Goal: Task Accomplishment & Management: Use online tool/utility

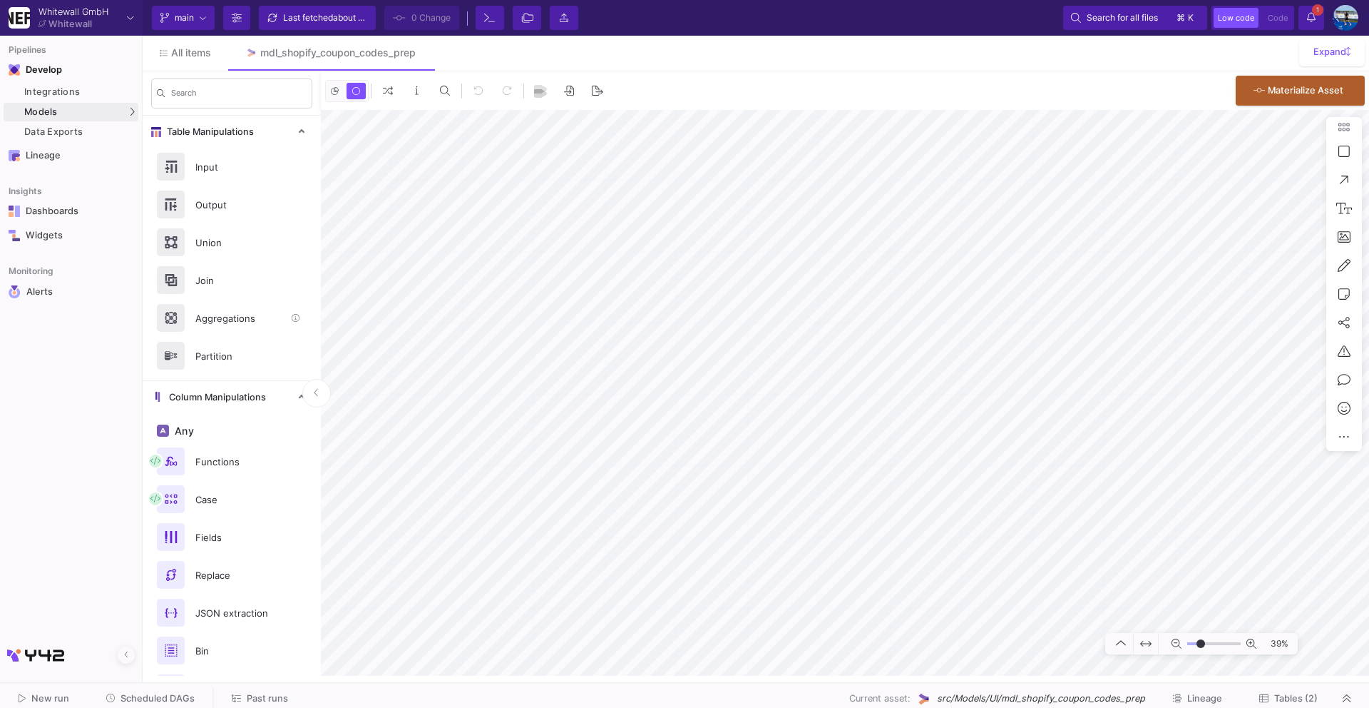
type input "-34"
click at [76, 95] on div "Integrations" at bounding box center [79, 91] width 111 height 11
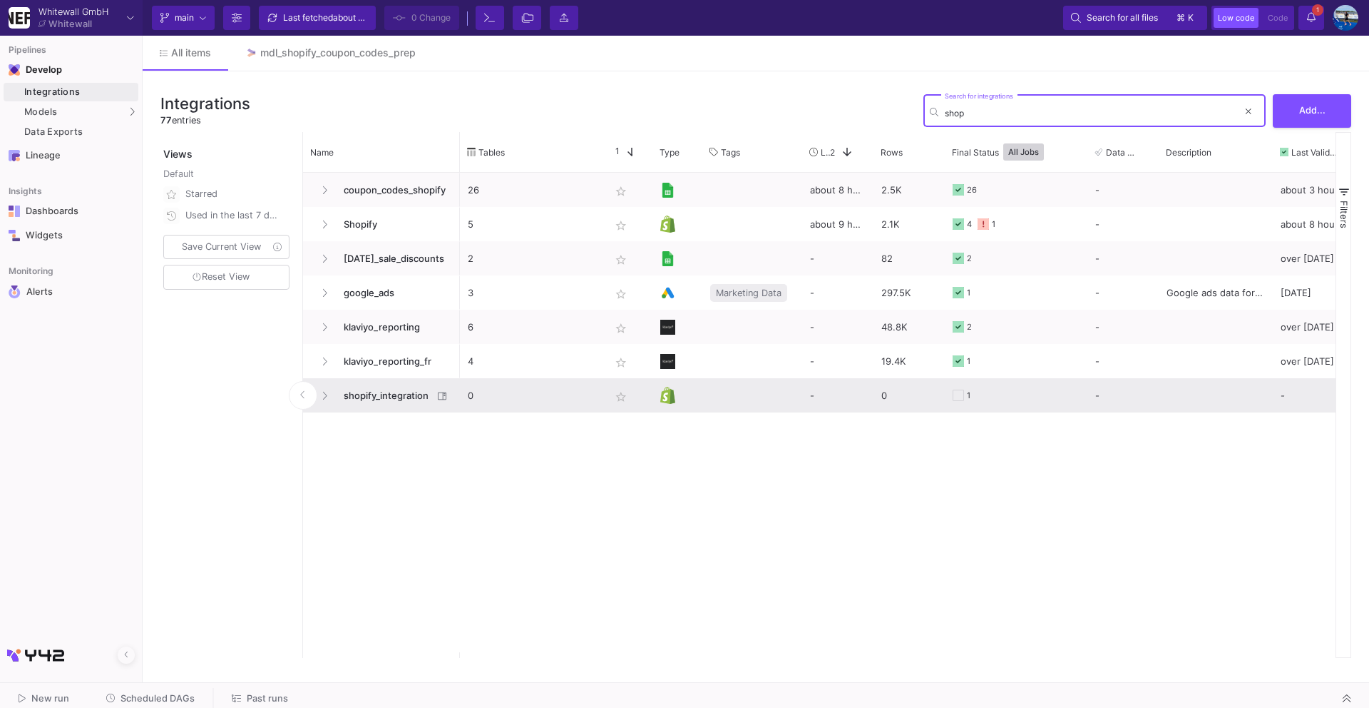
type input "shop"
click at [351, 397] on span "shopify_integration" at bounding box center [384, 396] width 98 height 34
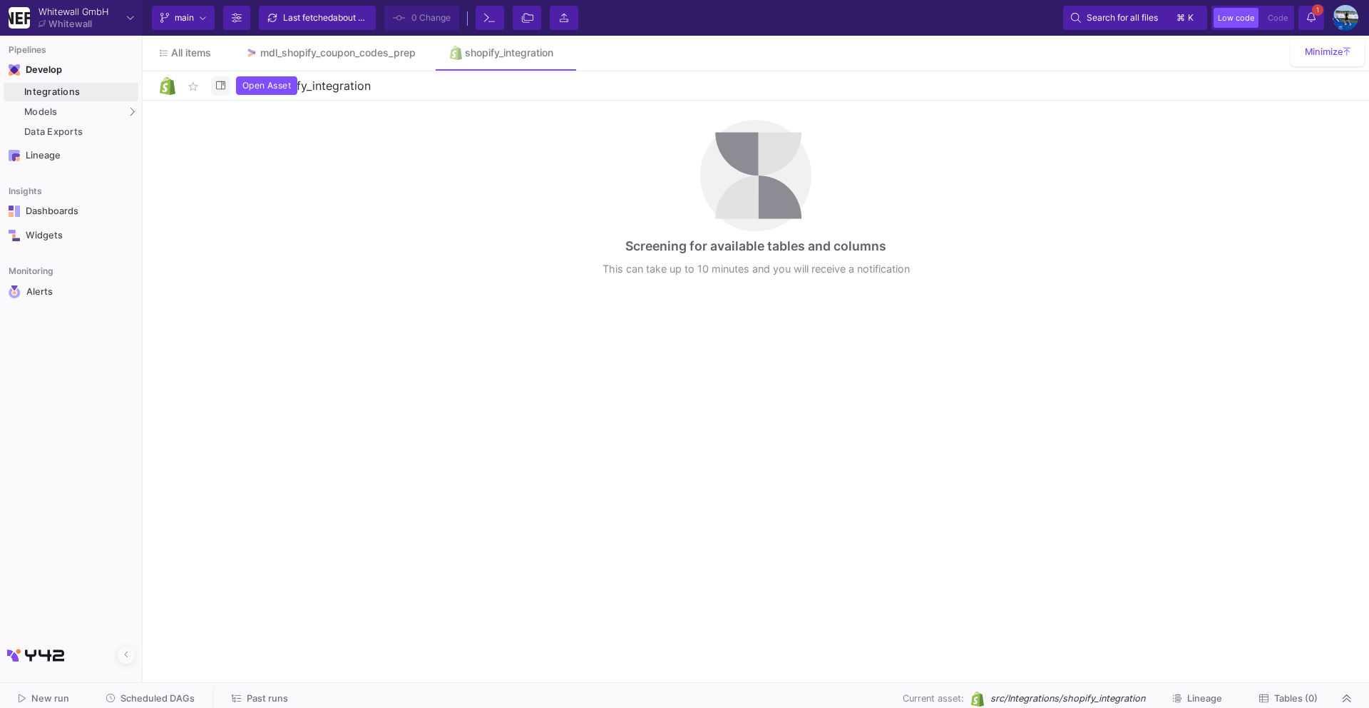
click at [222, 88] on icon at bounding box center [220, 85] width 9 height 9
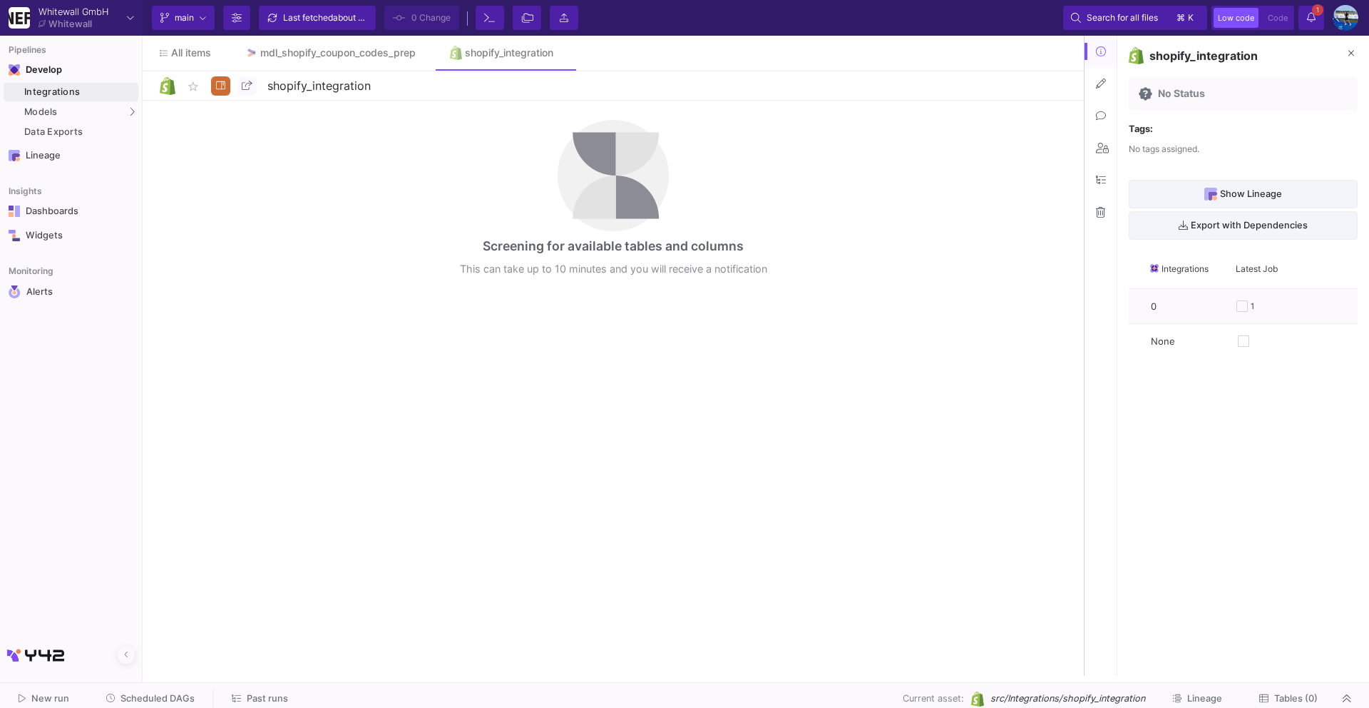
click at [1098, 215] on icon at bounding box center [1100, 212] width 9 height 10
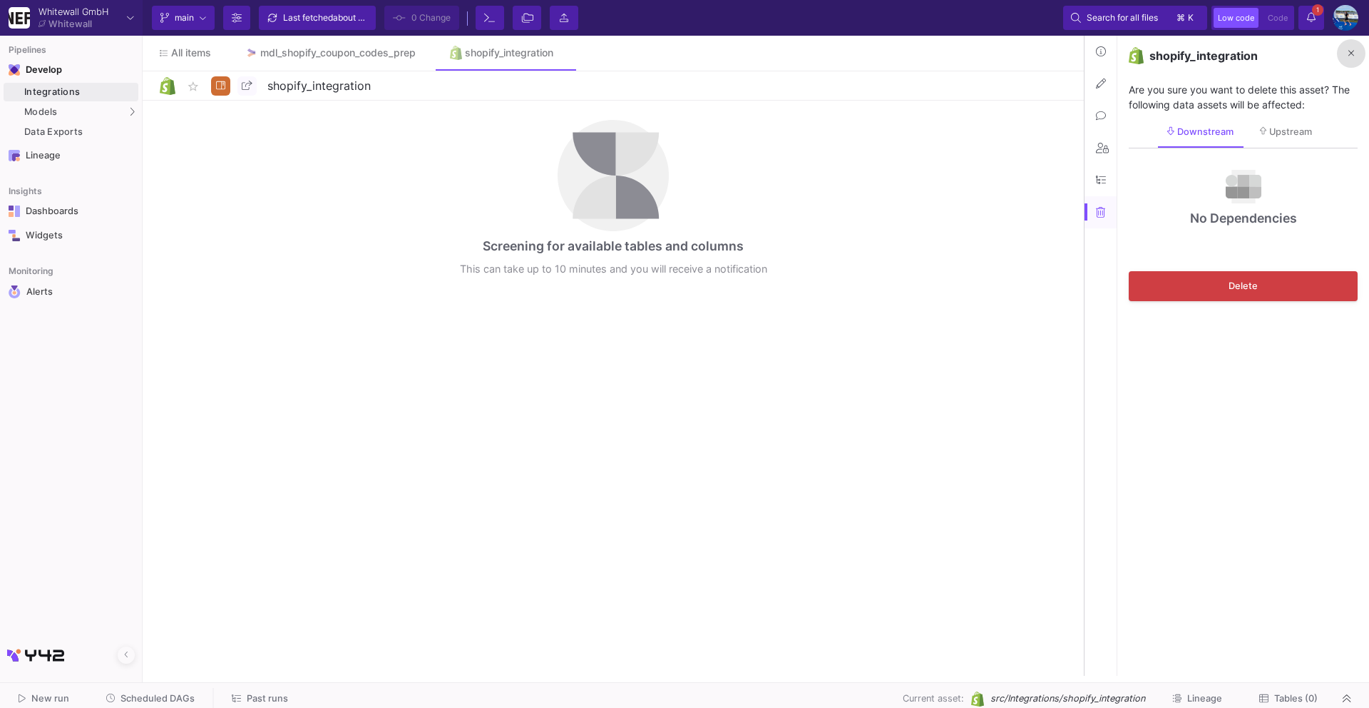
click at [1354, 49] on icon at bounding box center [1352, 53] width 6 height 9
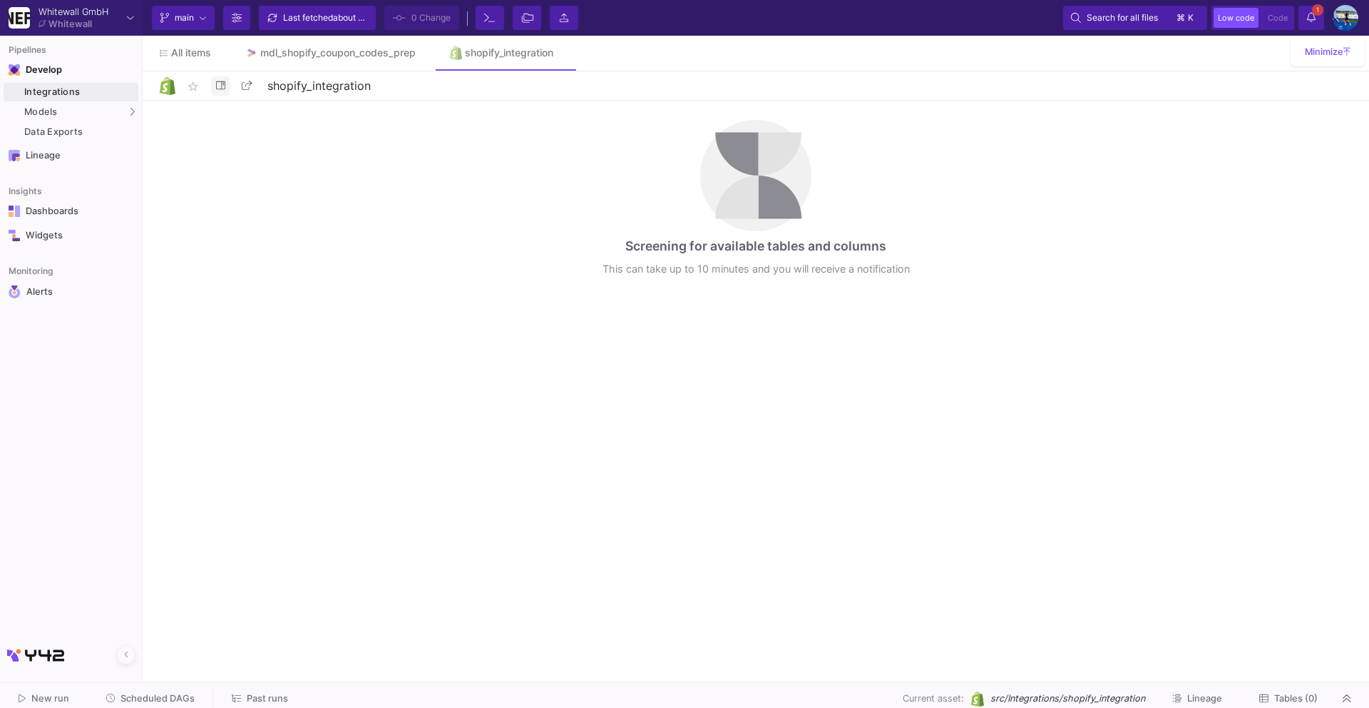
click at [217, 83] on icon at bounding box center [220, 85] width 9 height 9
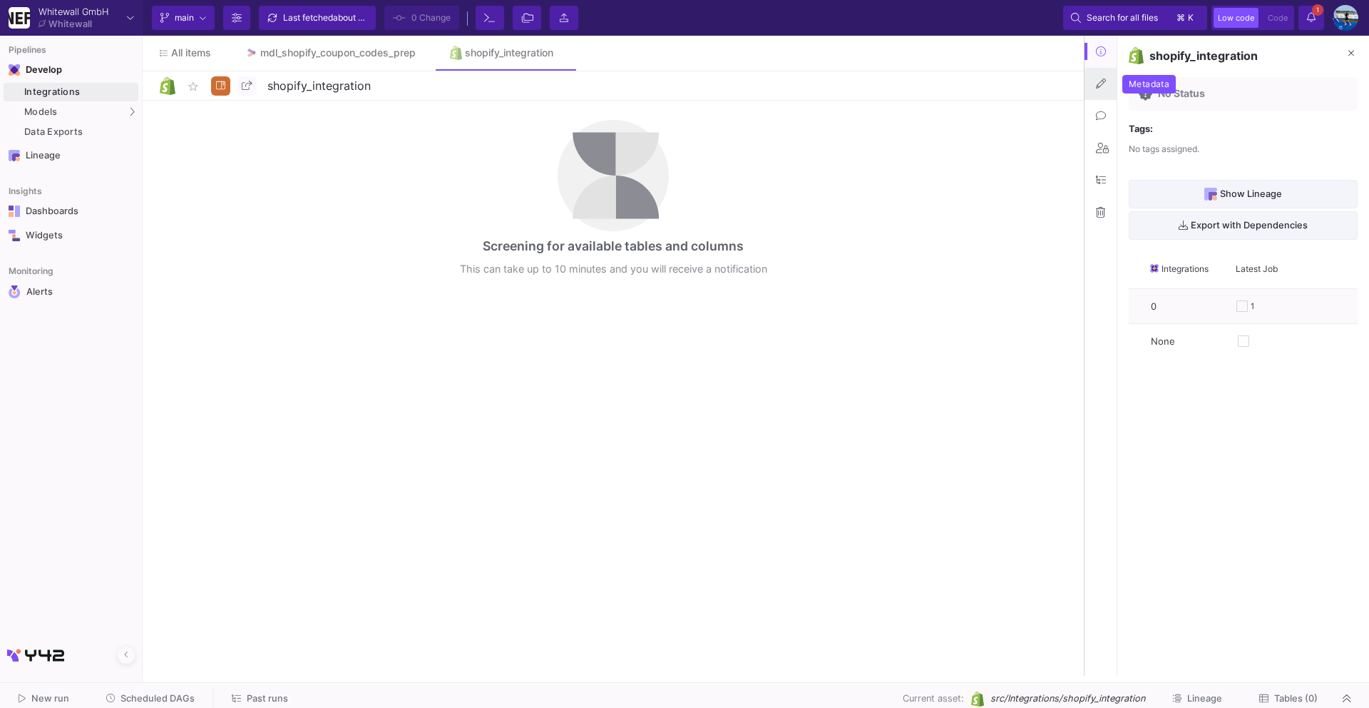
click at [1101, 87] on icon at bounding box center [1101, 83] width 10 height 10
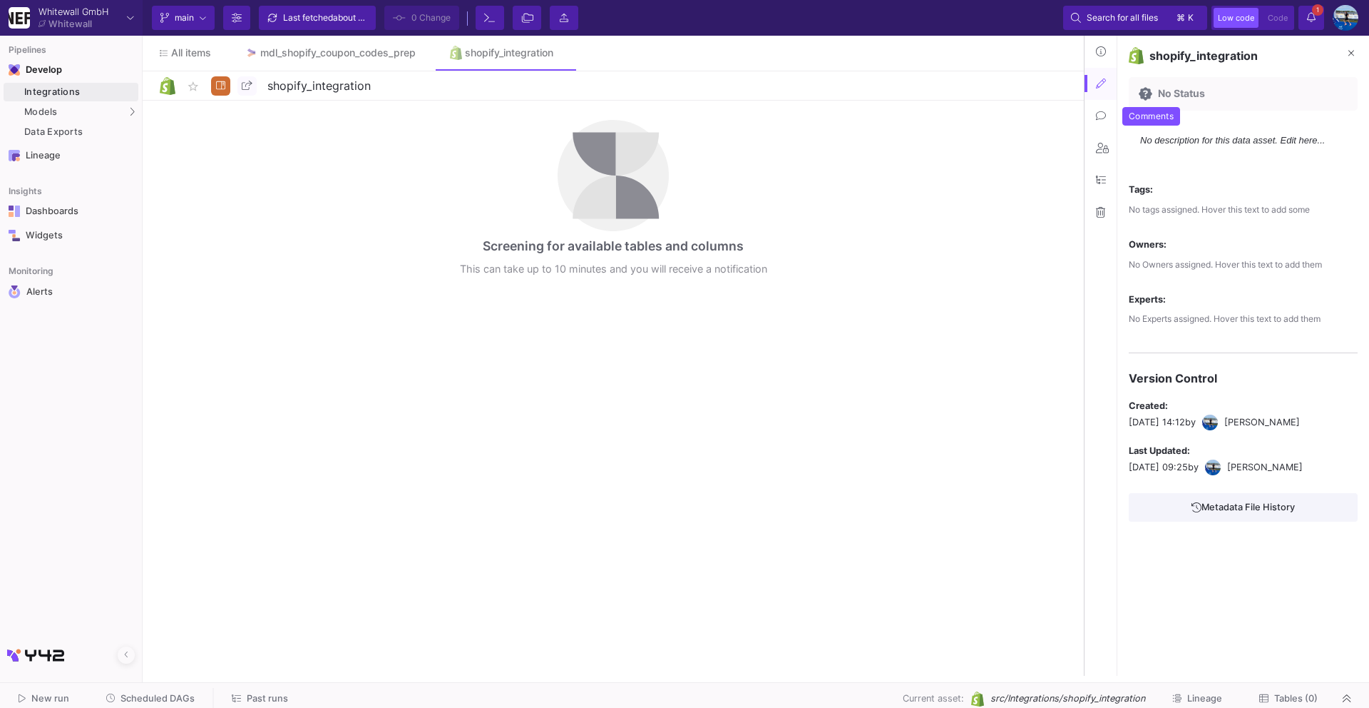
click at [1102, 123] on button at bounding box center [1101, 116] width 32 height 32
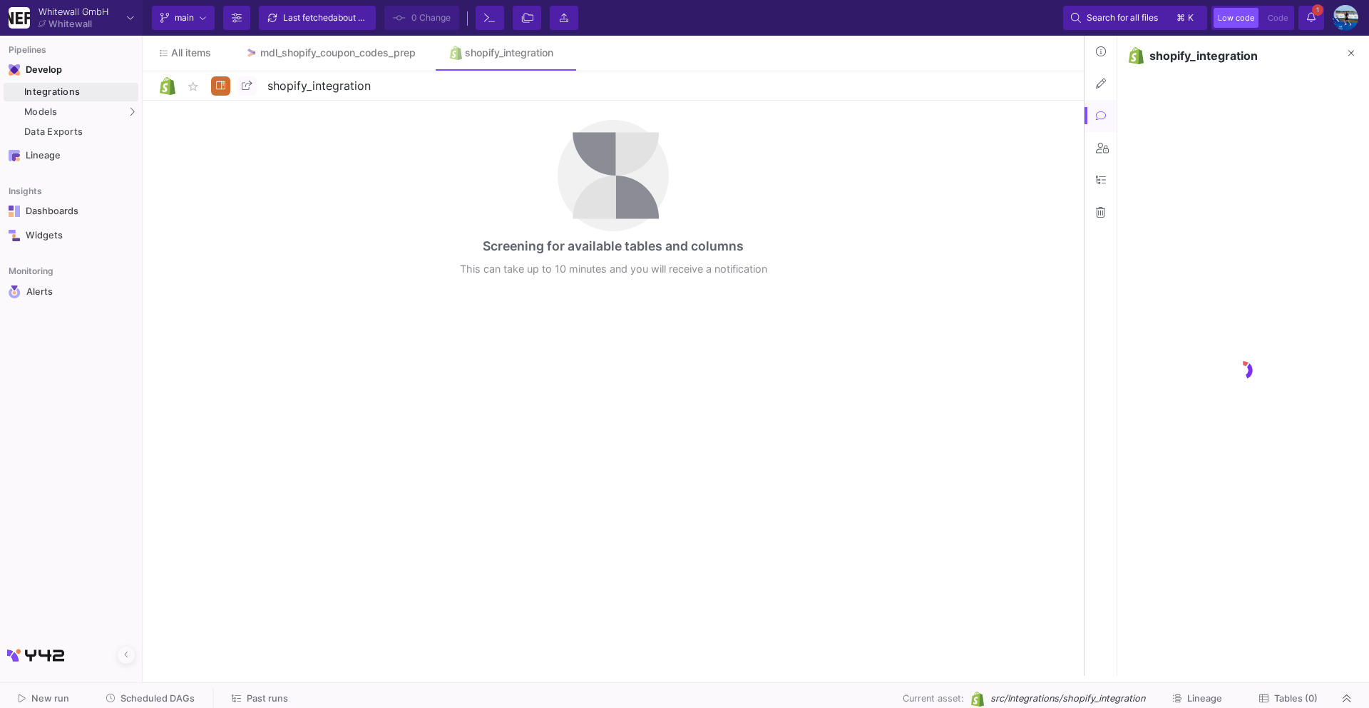
click at [1102, 160] on button at bounding box center [1101, 148] width 32 height 32
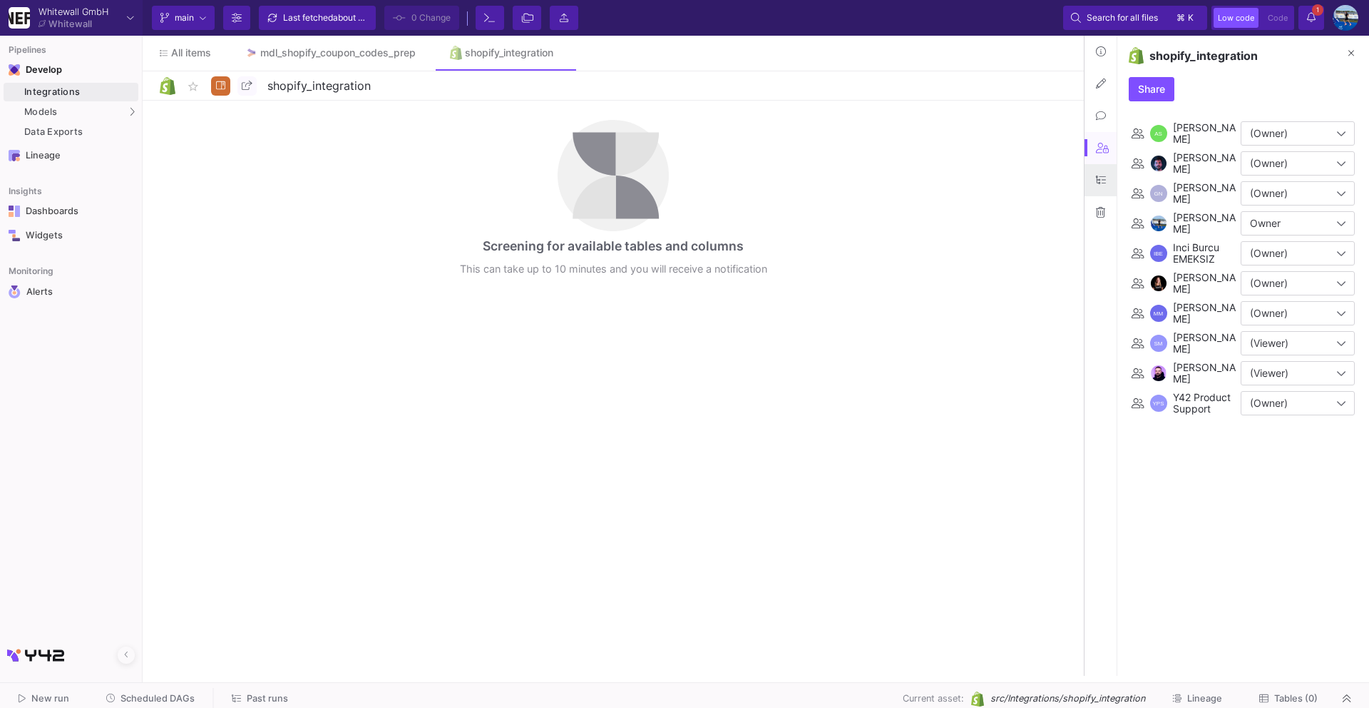
click at [1101, 180] on icon at bounding box center [1101, 180] width 10 height 10
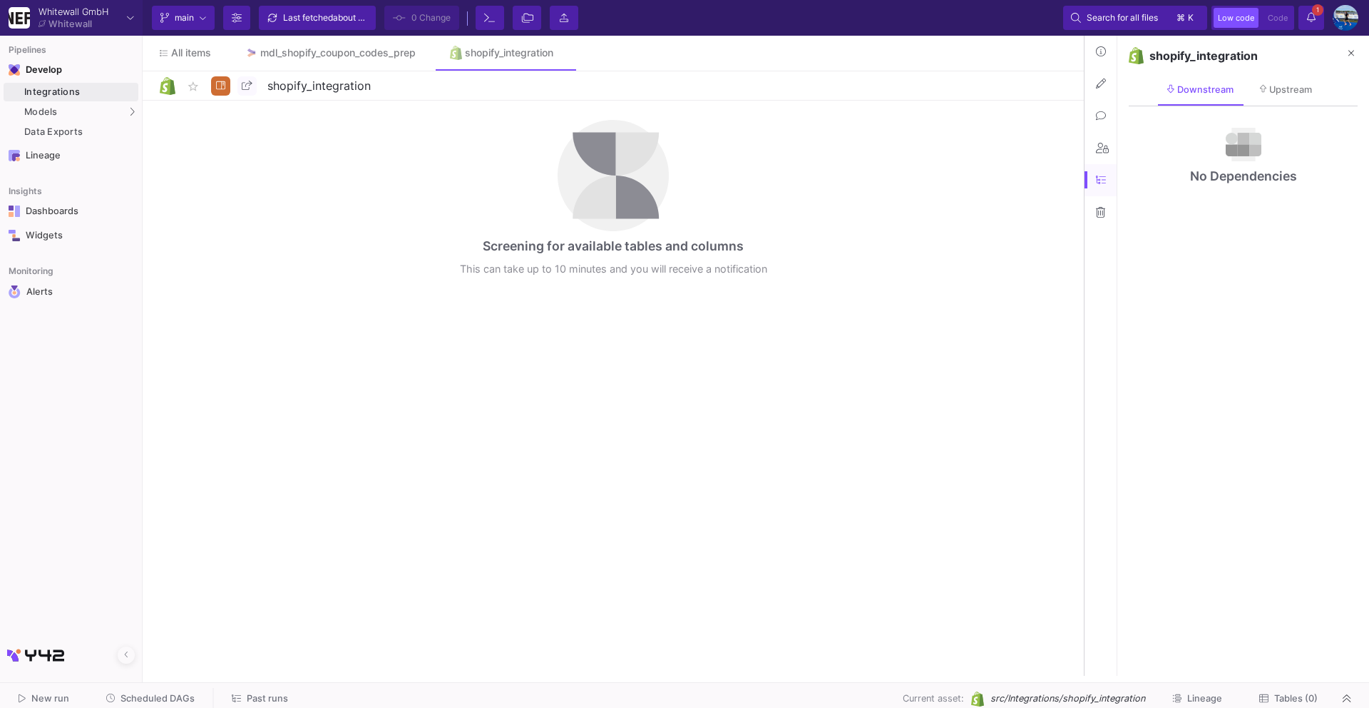
click at [1104, 208] on icon at bounding box center [1100, 212] width 9 height 10
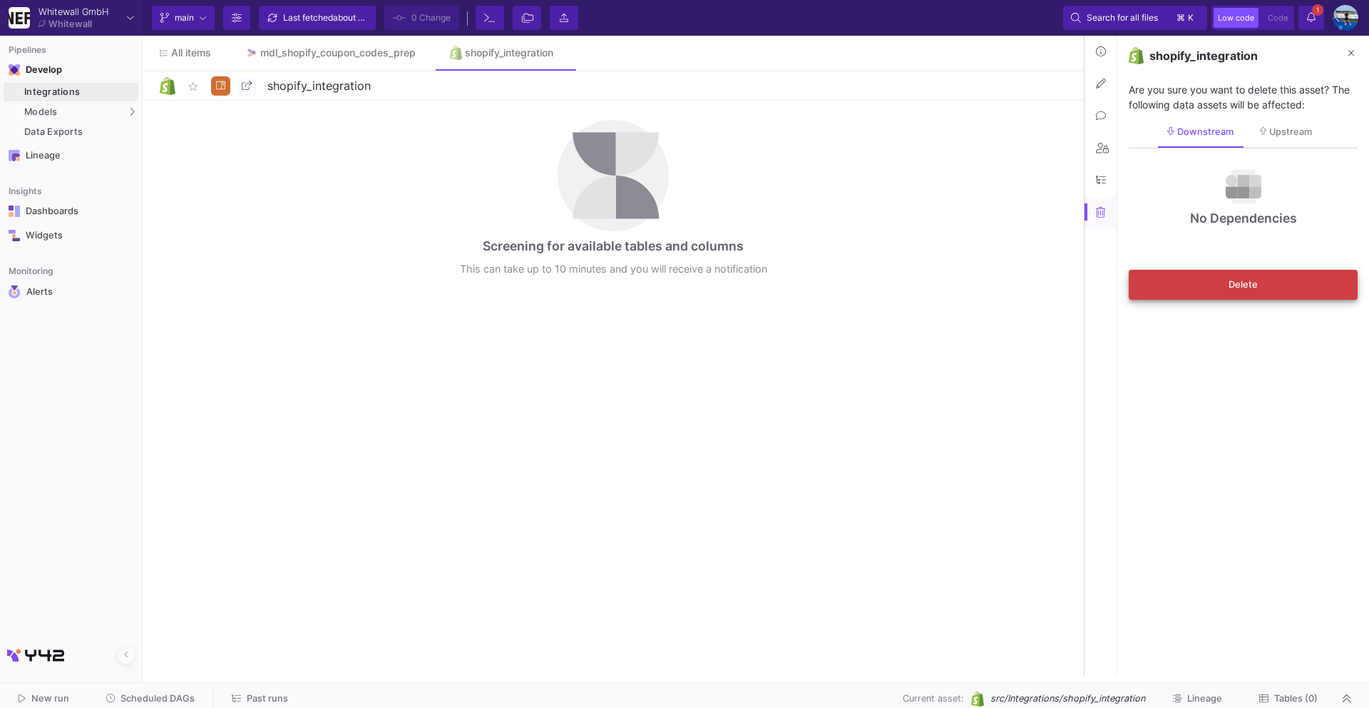
click at [1177, 270] on button "Delete" at bounding box center [1243, 285] width 229 height 30
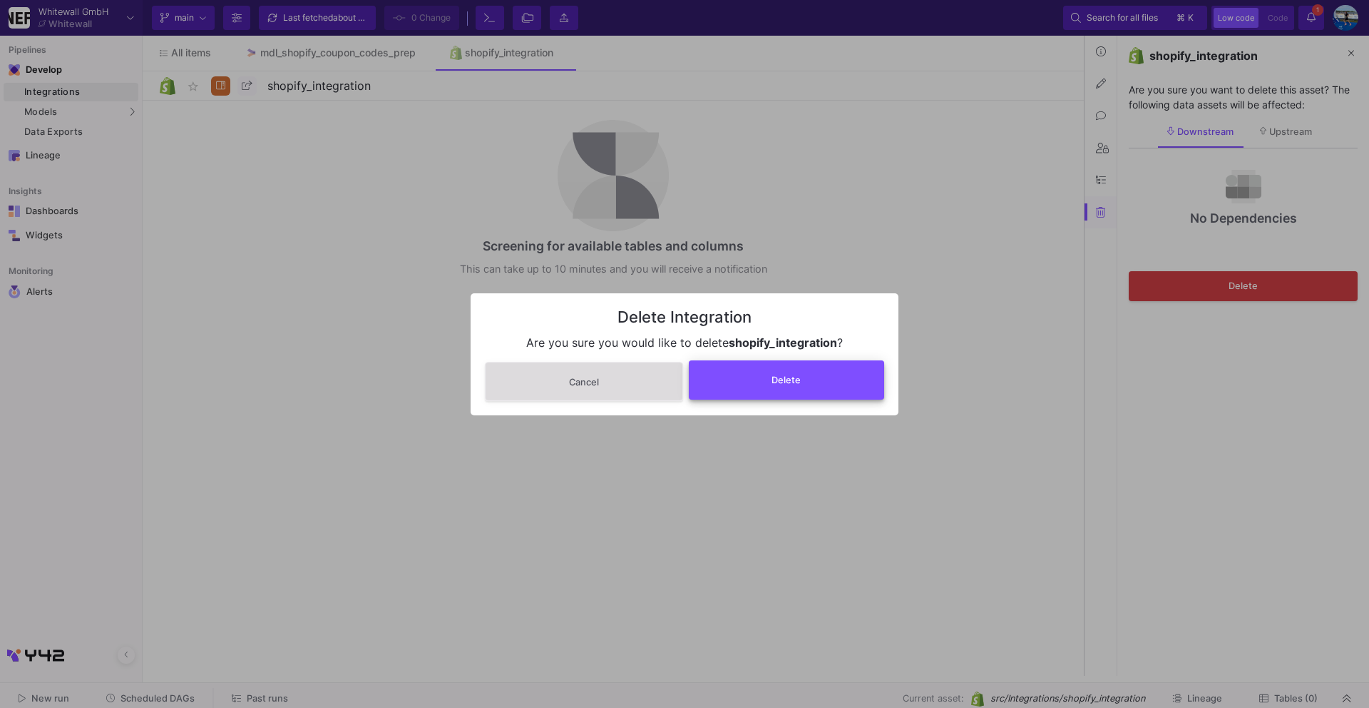
click at [755, 397] on button "Delete" at bounding box center [787, 379] width 196 height 39
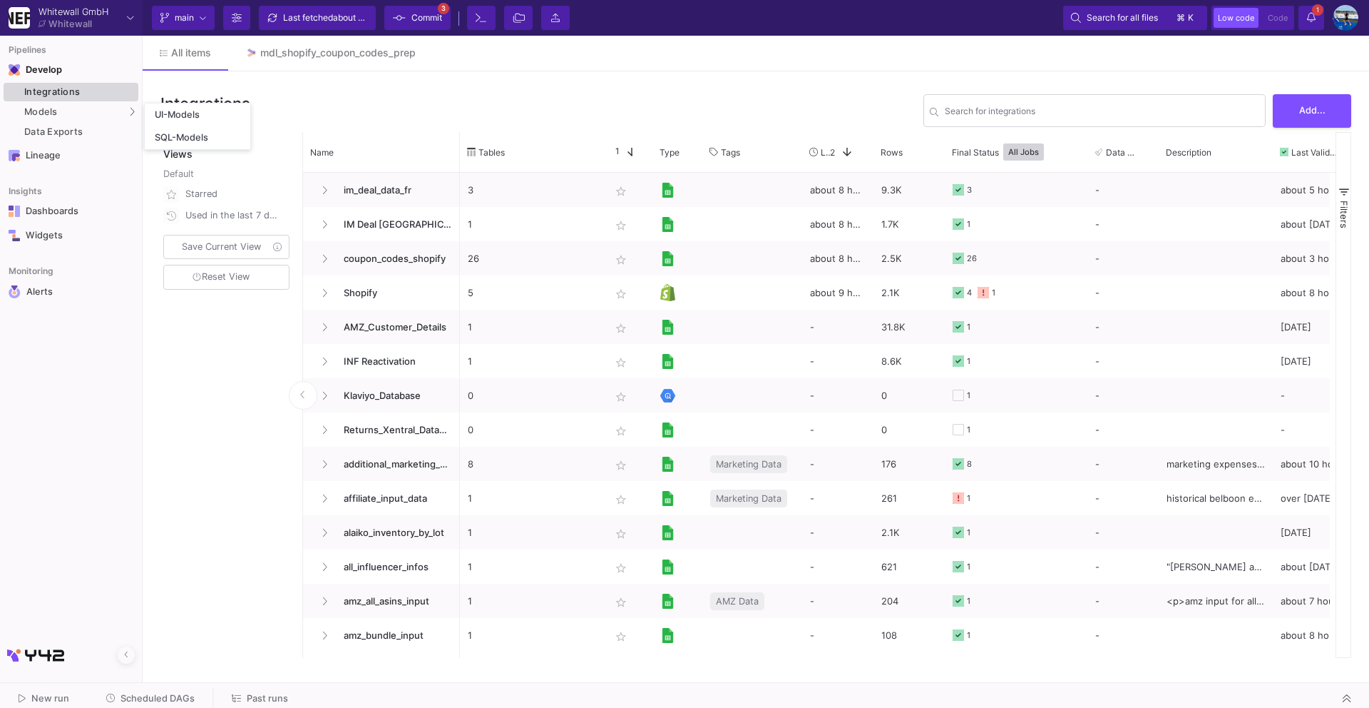
click at [103, 88] on body "Whitewall GmbH Whitewall Current branch main Branch Options Last fetched about …" at bounding box center [684, 354] width 1369 height 708
click at [1326, 118] on button "Add..." at bounding box center [1312, 110] width 78 height 34
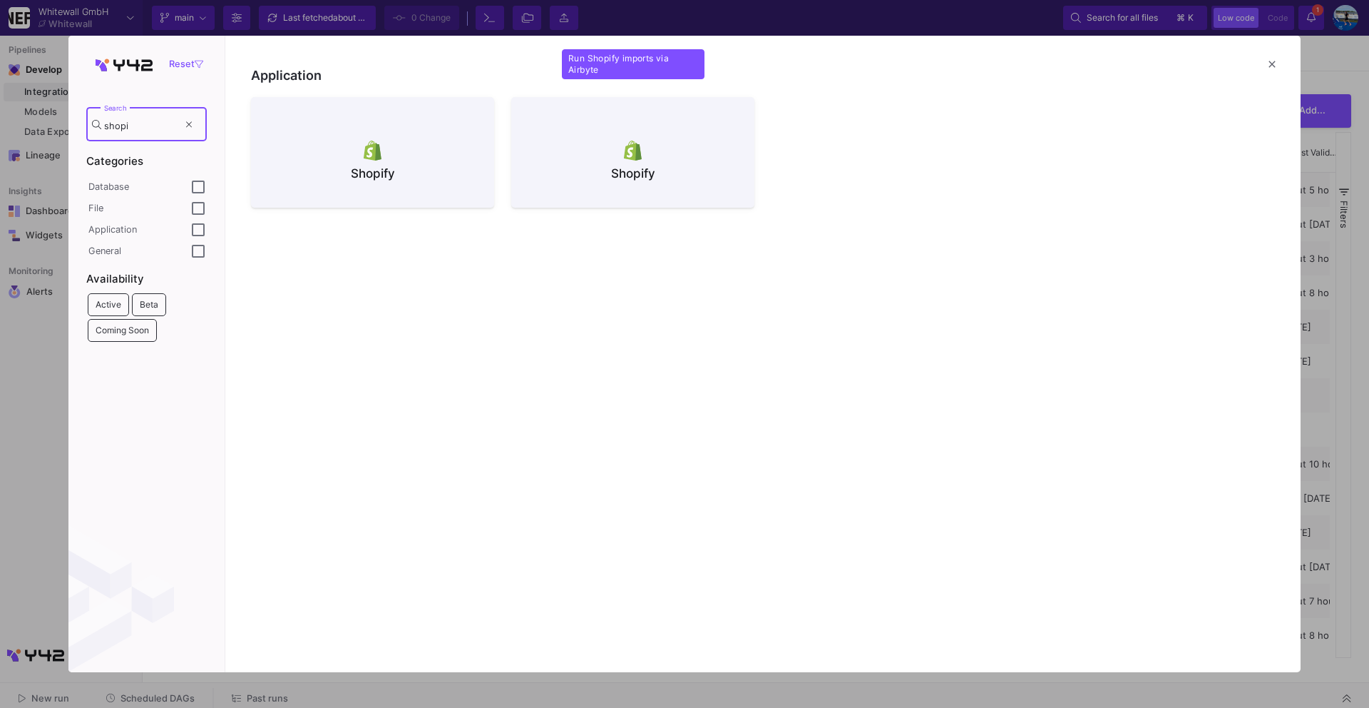
type input "shopi"
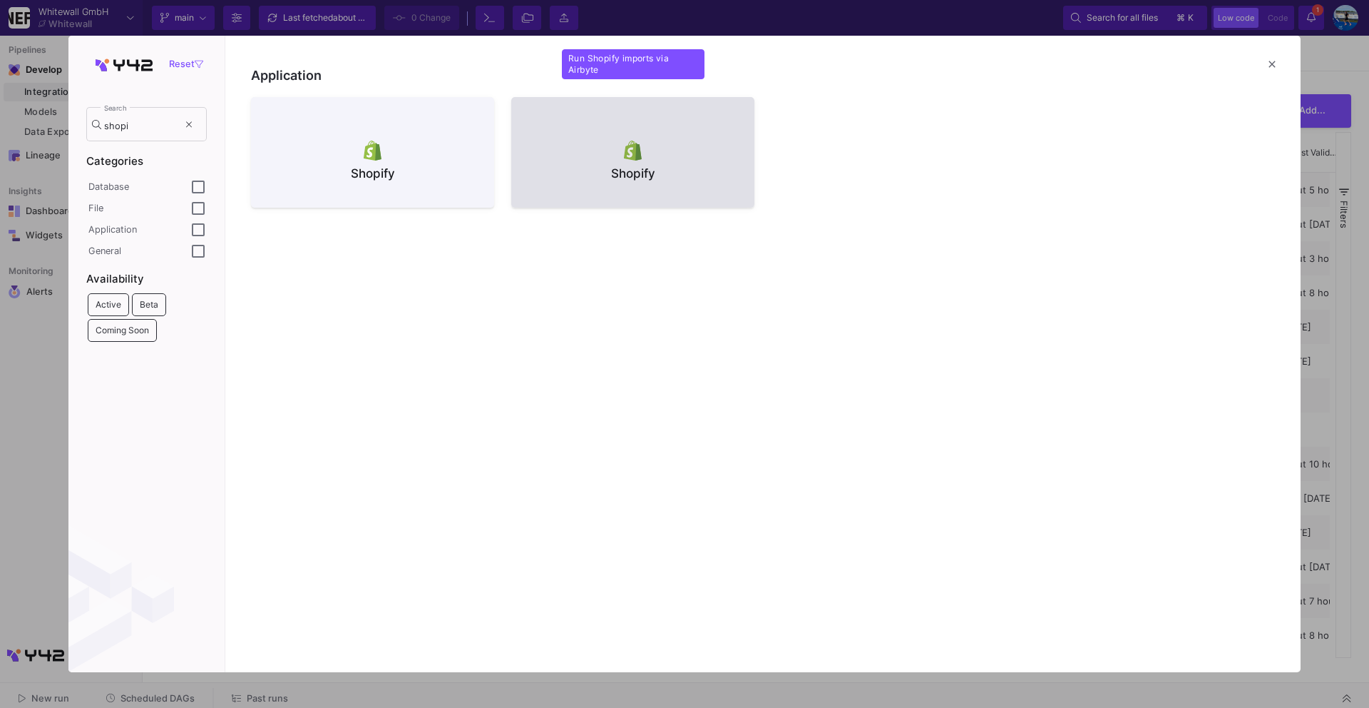
click at [605, 156] on div at bounding box center [633, 150] width 220 height 21
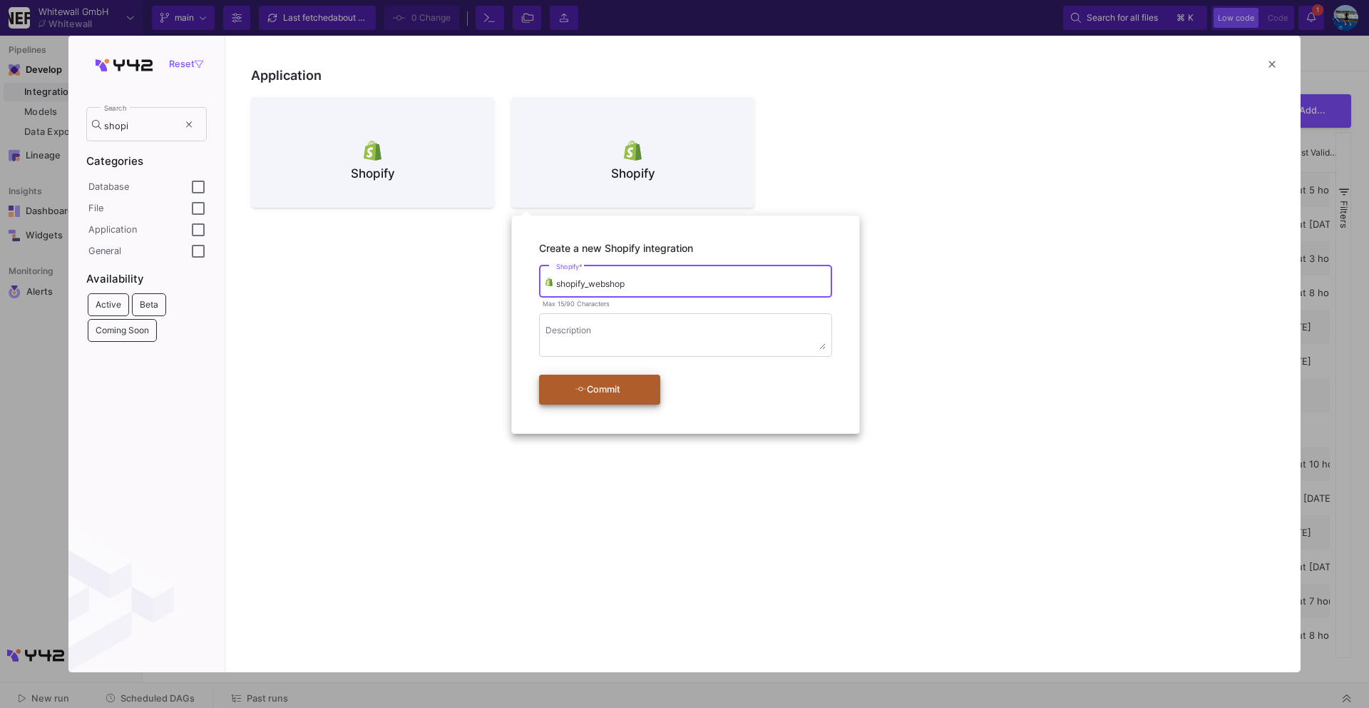
type input "shopify_webshop"
click at [596, 389] on div "Commit" at bounding box center [598, 390] width 82 height 26
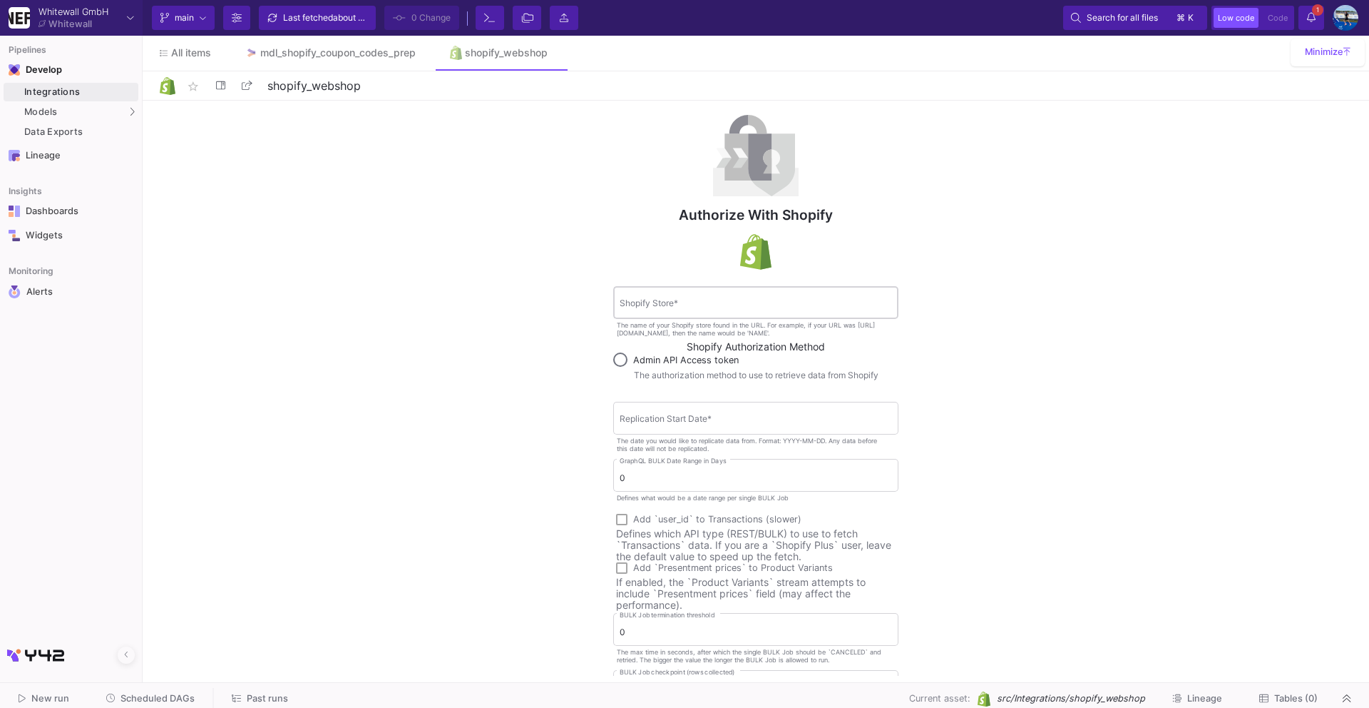
click at [680, 306] on input "Shopify Store *" at bounding box center [756, 305] width 272 height 11
type input "brain-effect"
click at [618, 360] on span at bounding box center [620, 359] width 14 height 14
click at [618, 360] on input "Admin API Access token" at bounding box center [620, 359] width 14 height 14
radio input "true"
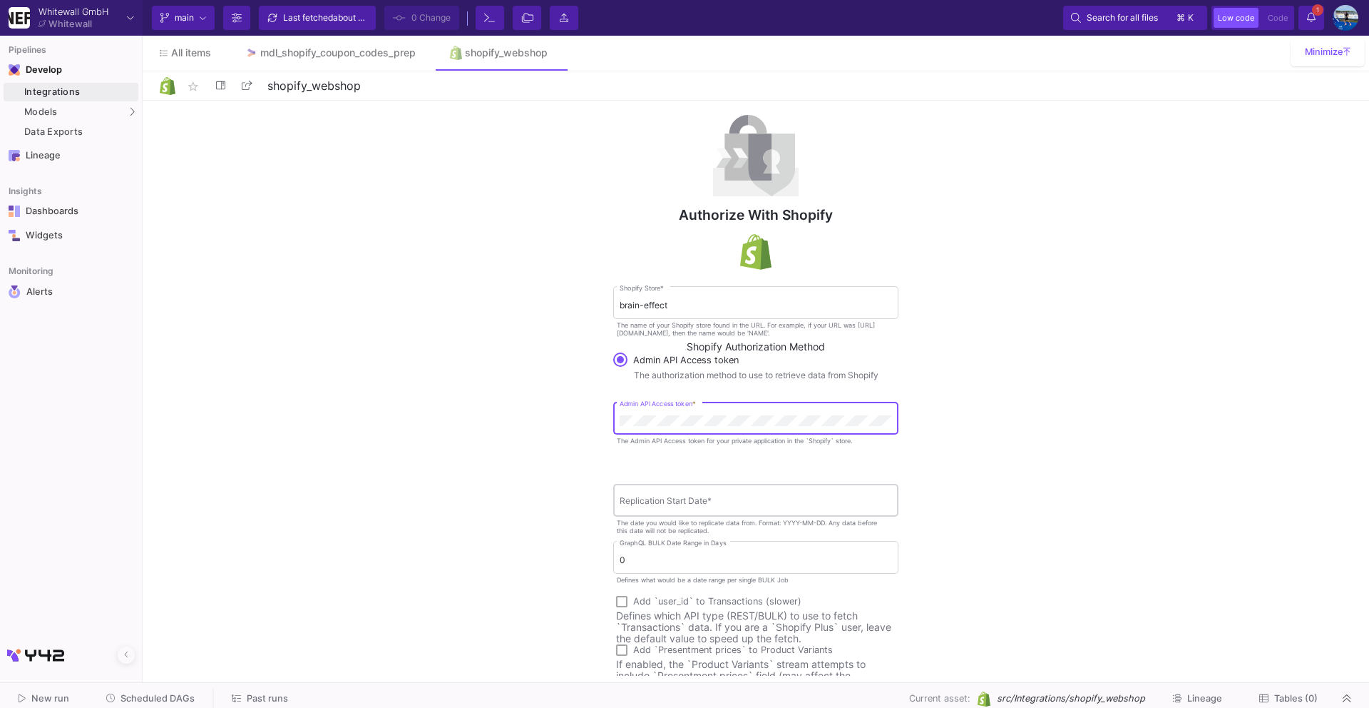
scroll to position [8, 0]
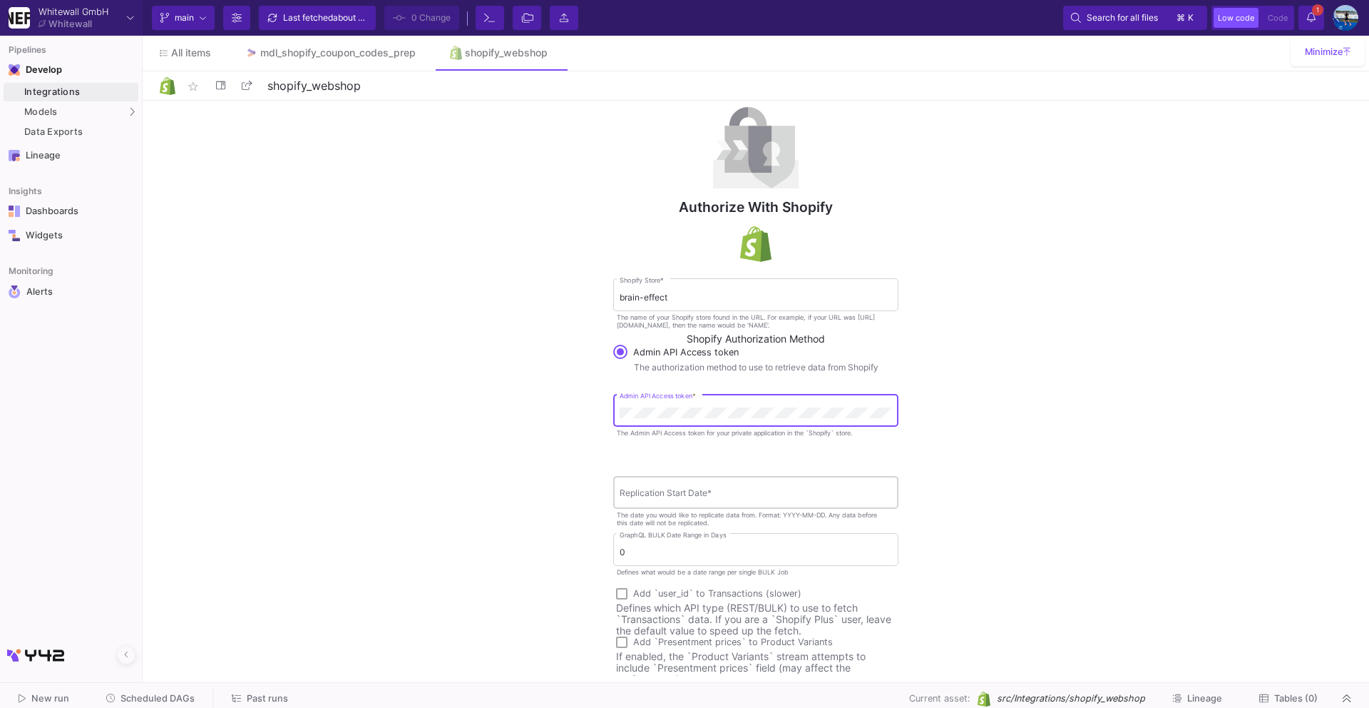
click at [685, 491] on input "Replication Start Date *" at bounding box center [756, 494] width 272 height 11
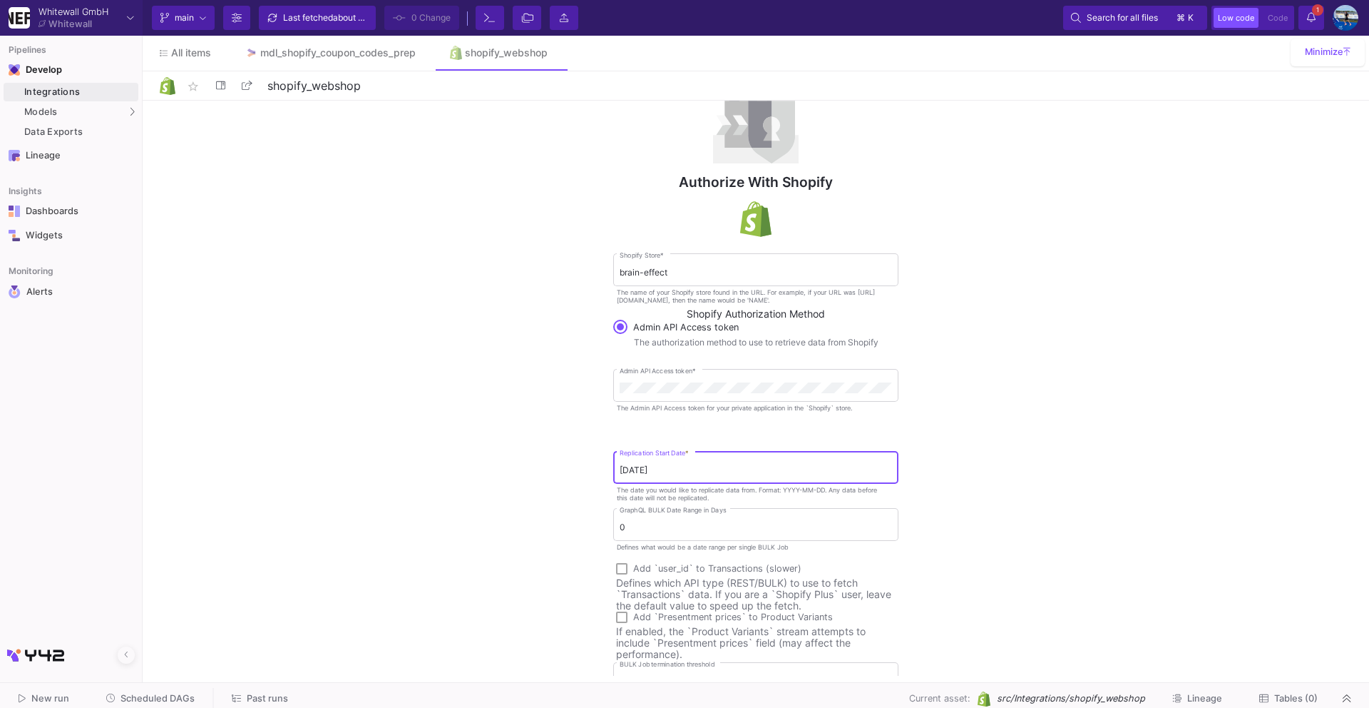
scroll to position [34, 0]
type input "[DATE]"
click at [650, 523] on input "0" at bounding box center [756, 526] width 272 height 11
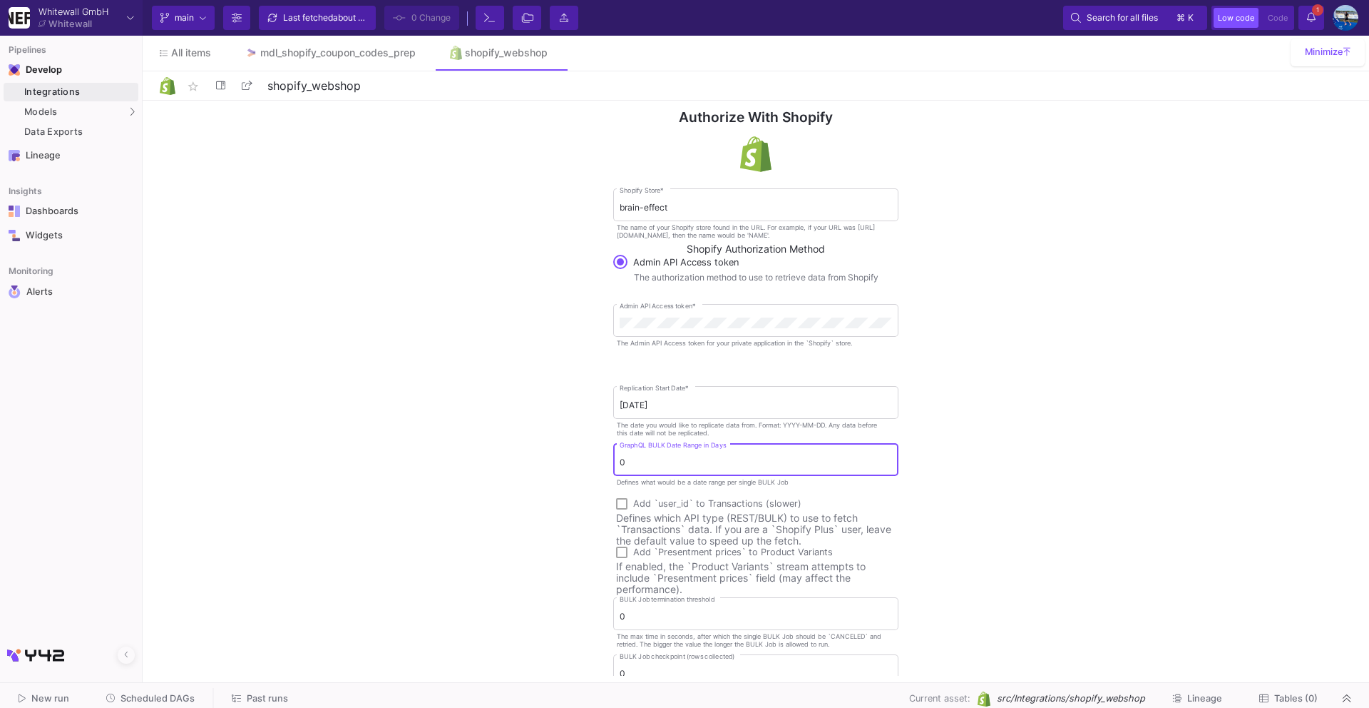
scroll to position [101, 0]
type input "7"
click at [474, 505] on div "Authorize with Shopify brain-effect Shopify Store * The name of your Shopify st…" at bounding box center [756, 388] width 1227 height 575
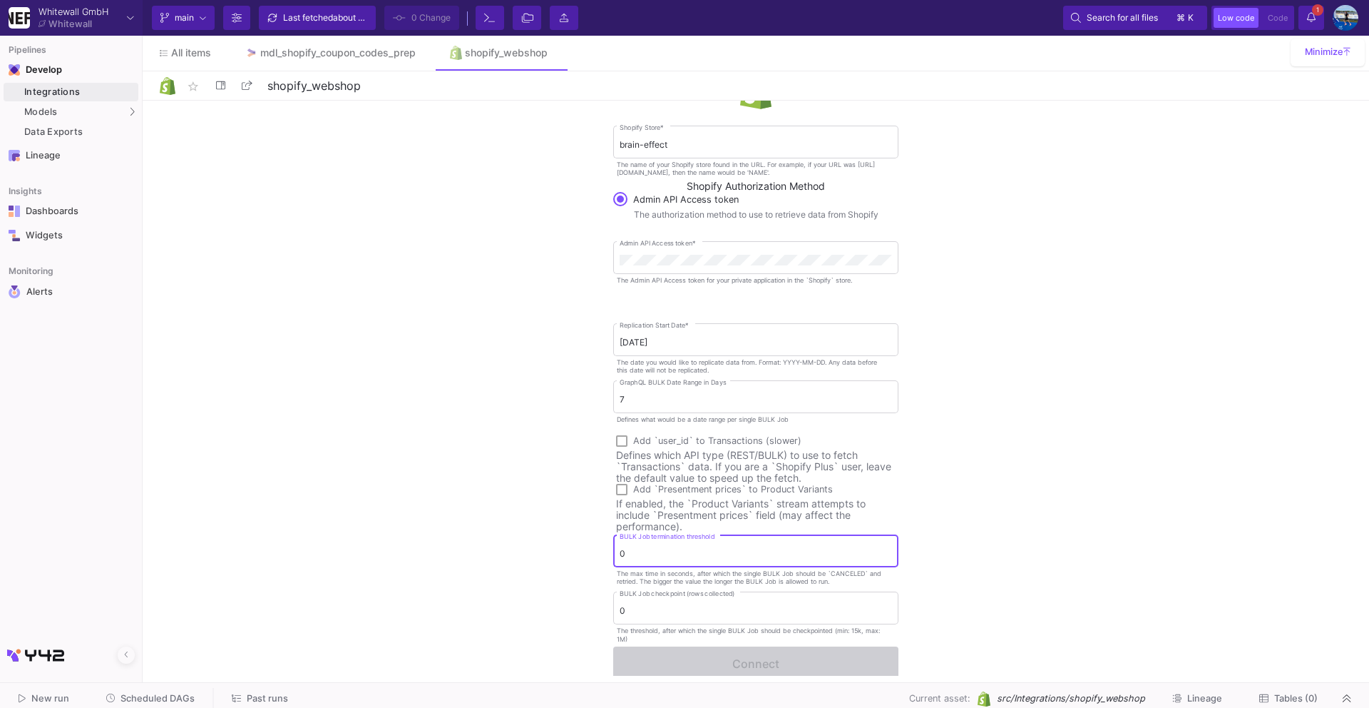
click at [641, 552] on input "0" at bounding box center [756, 553] width 272 height 11
type input "2"
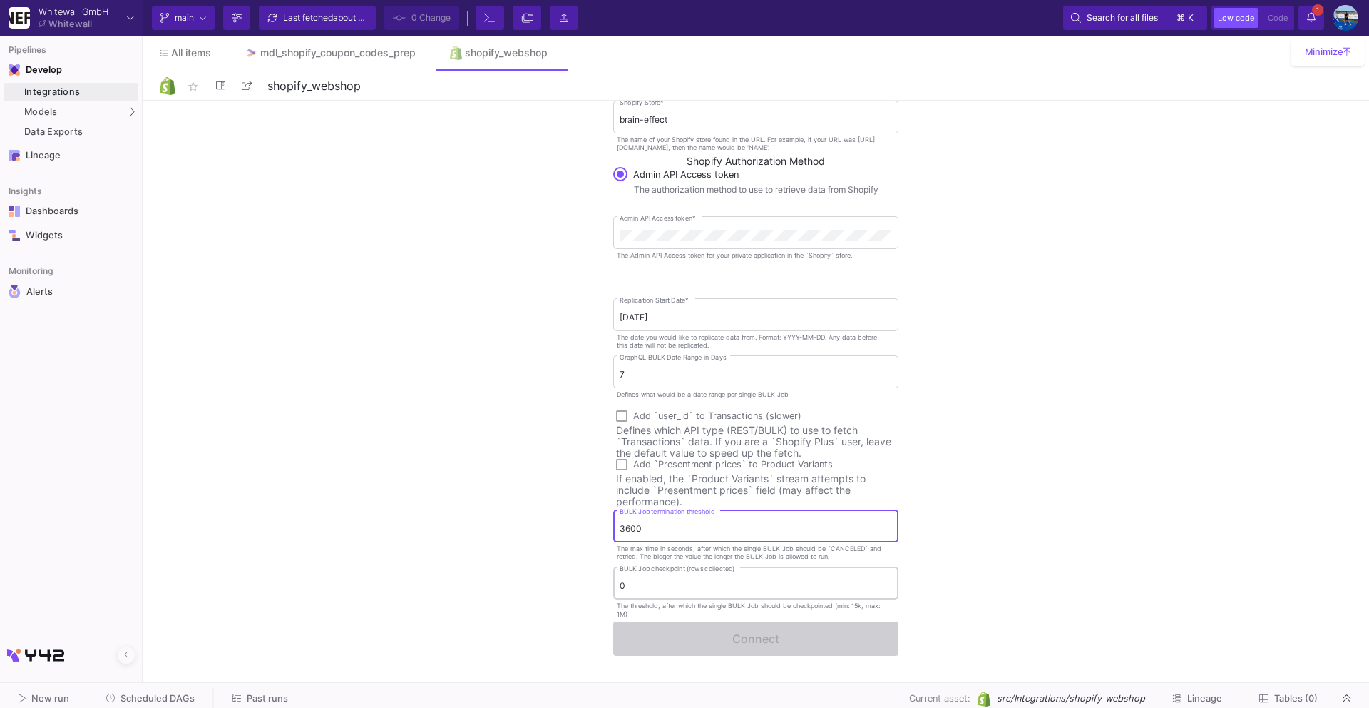
type input "3600"
click at [660, 586] on input "0" at bounding box center [756, 585] width 272 height 11
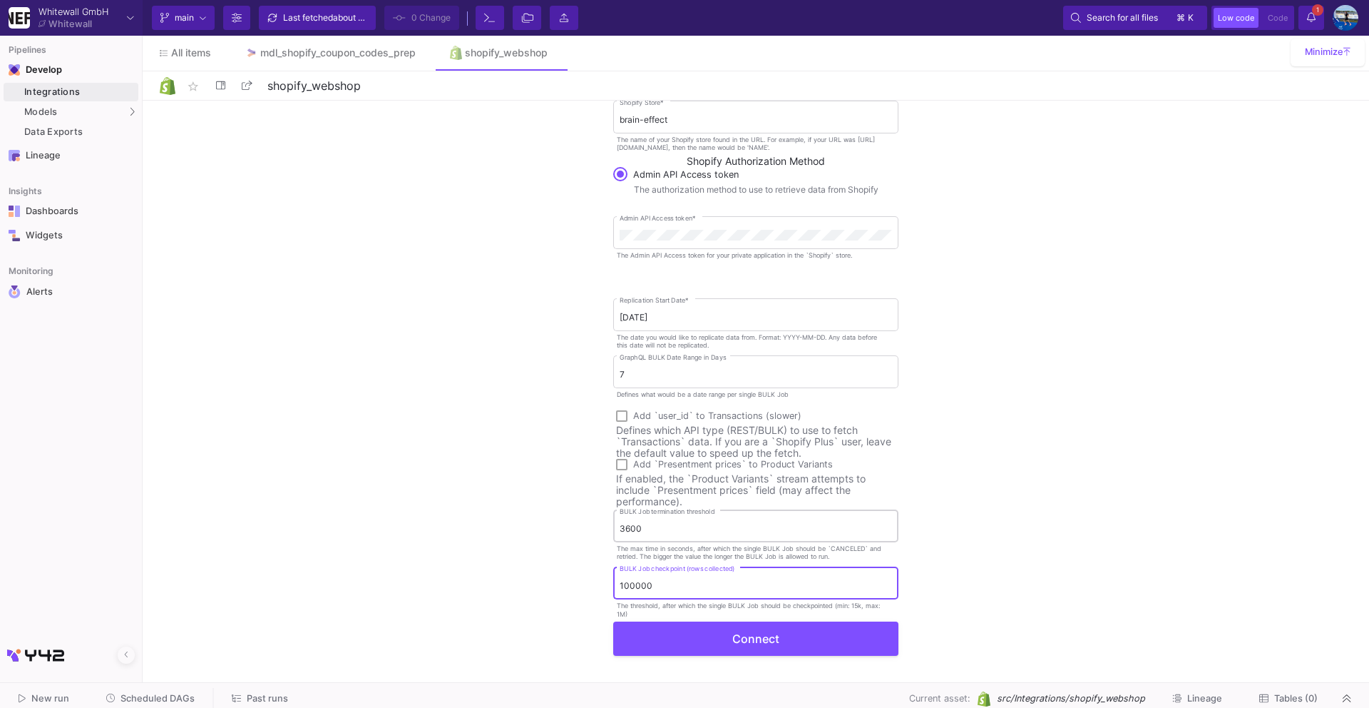
type input "100000"
click at [661, 530] on input "3600" at bounding box center [756, 528] width 272 height 11
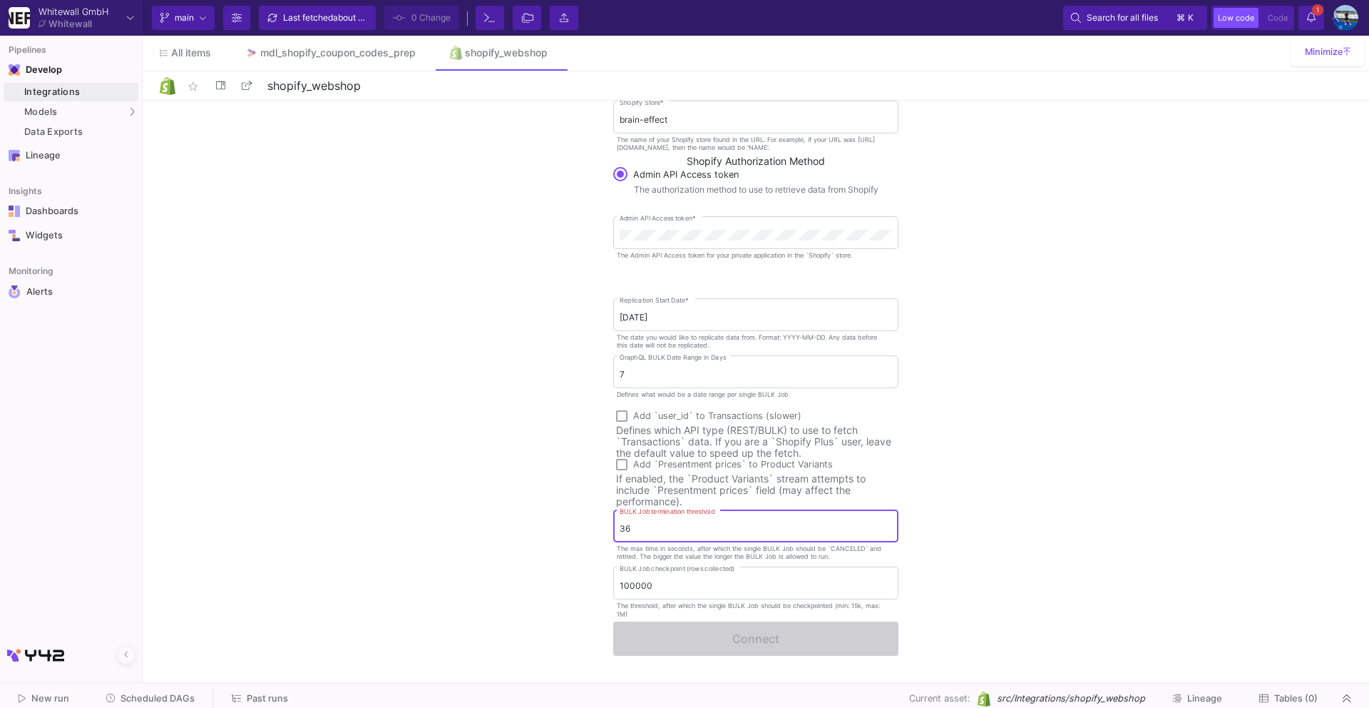
type input "3"
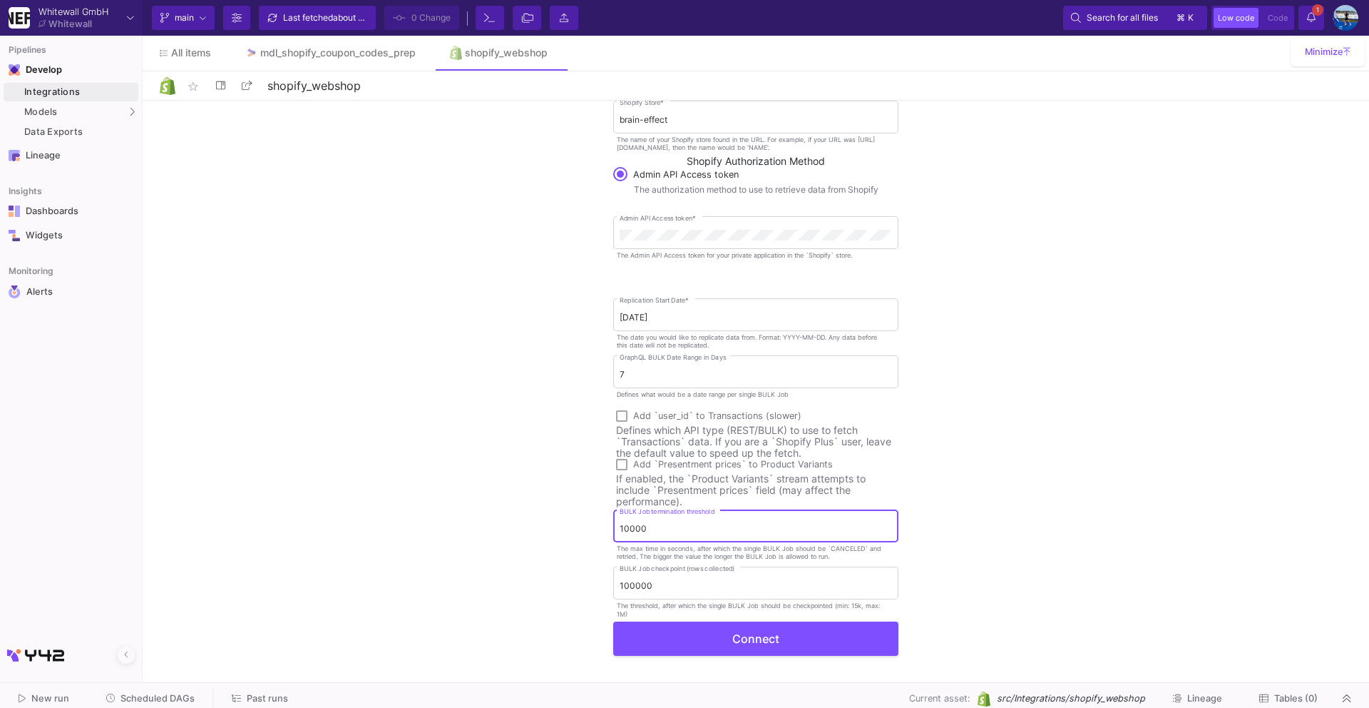
type input "10000"
click at [666, 638] on button "Connect" at bounding box center [755, 637] width 285 height 34
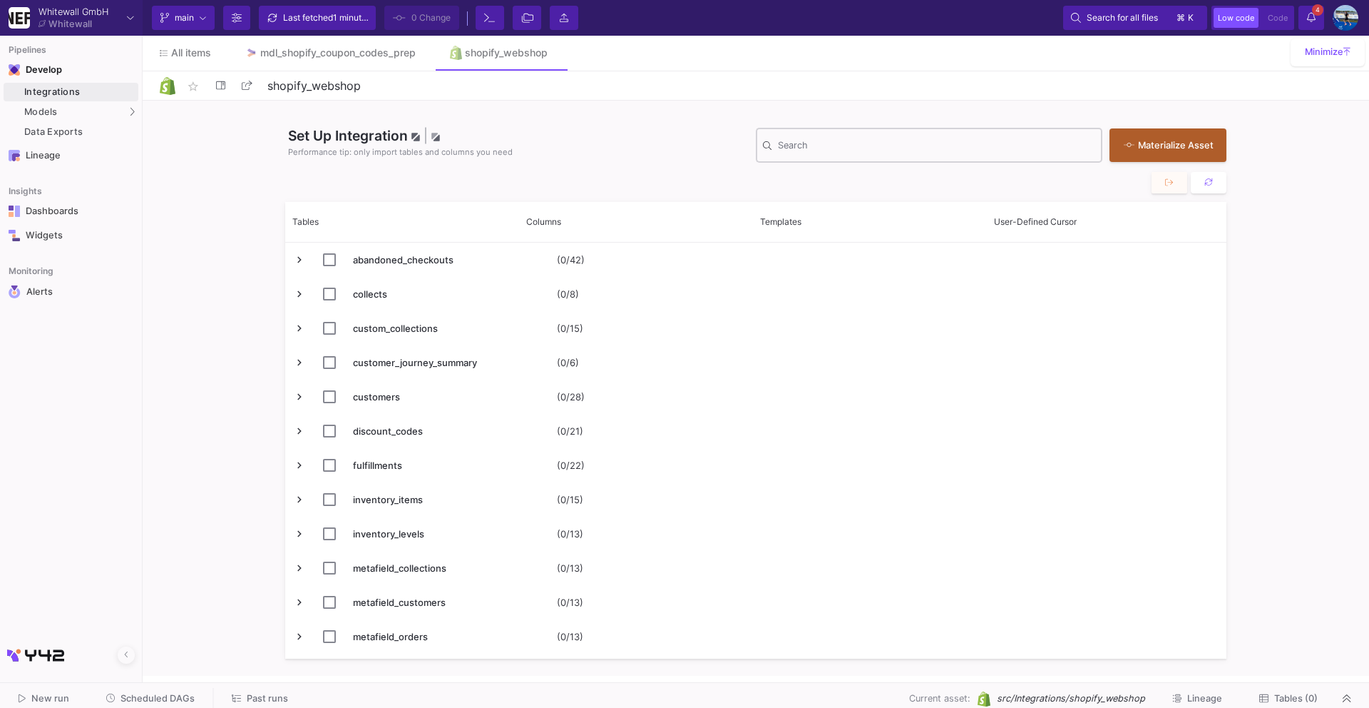
click at [800, 144] on input "Search" at bounding box center [936, 147] width 317 height 11
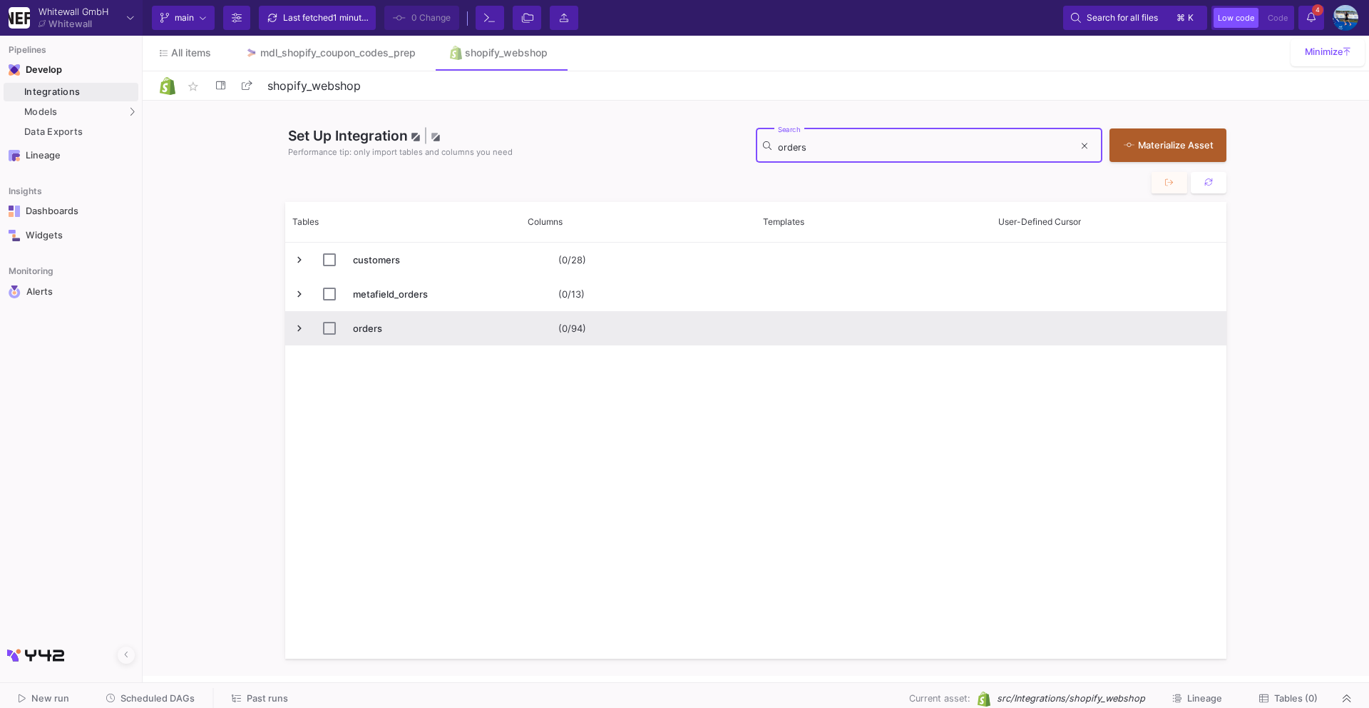
type input "orders"
click at [304, 332] on span "Press SPACE to select this row." at bounding box center [299, 328] width 13 height 13
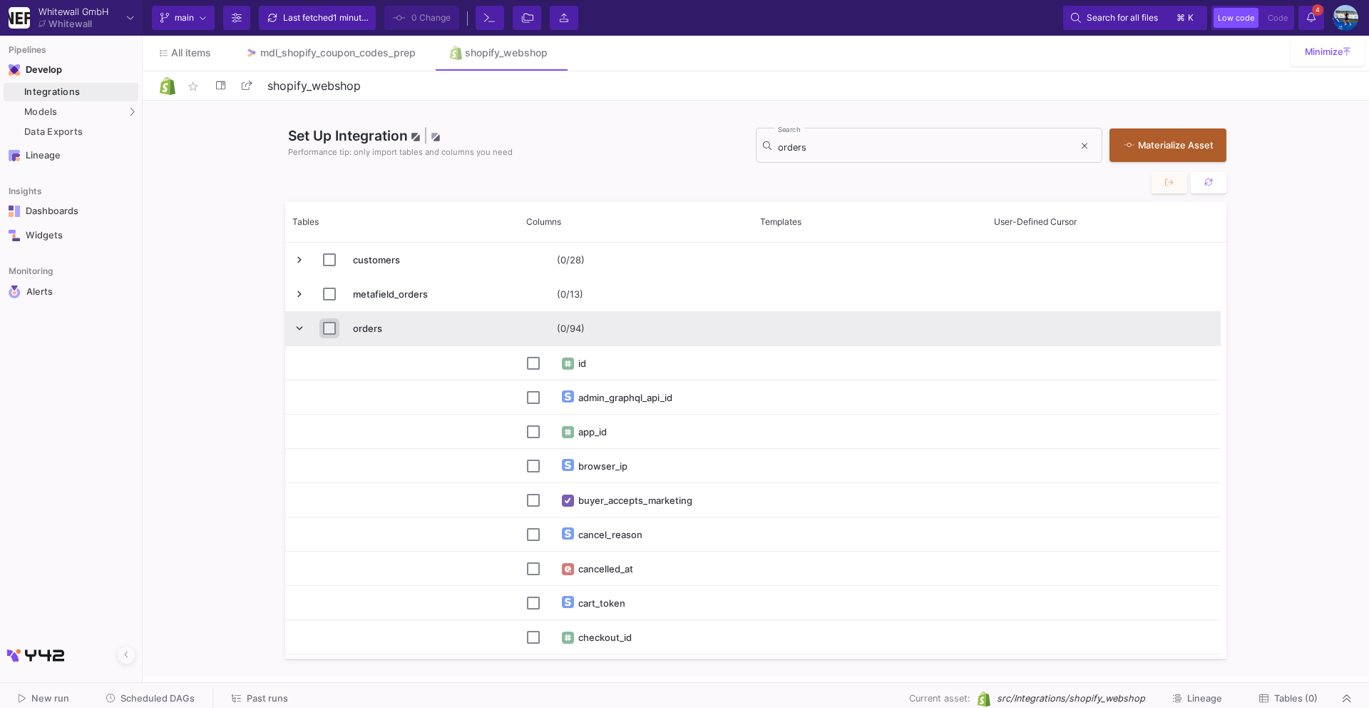
click at [332, 326] on input "Press Space to toggle row selection (unchecked)" at bounding box center [329, 328] width 13 height 13
checkbox input "true"
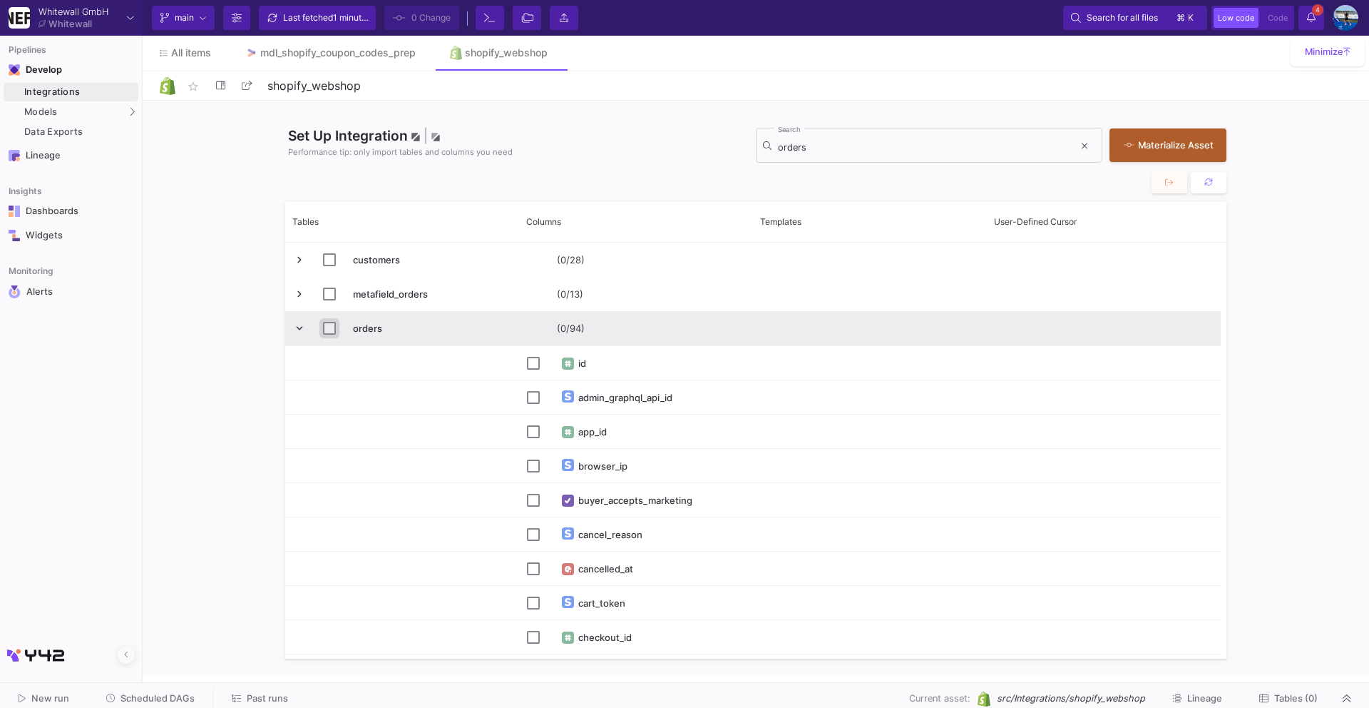
checkbox input "true"
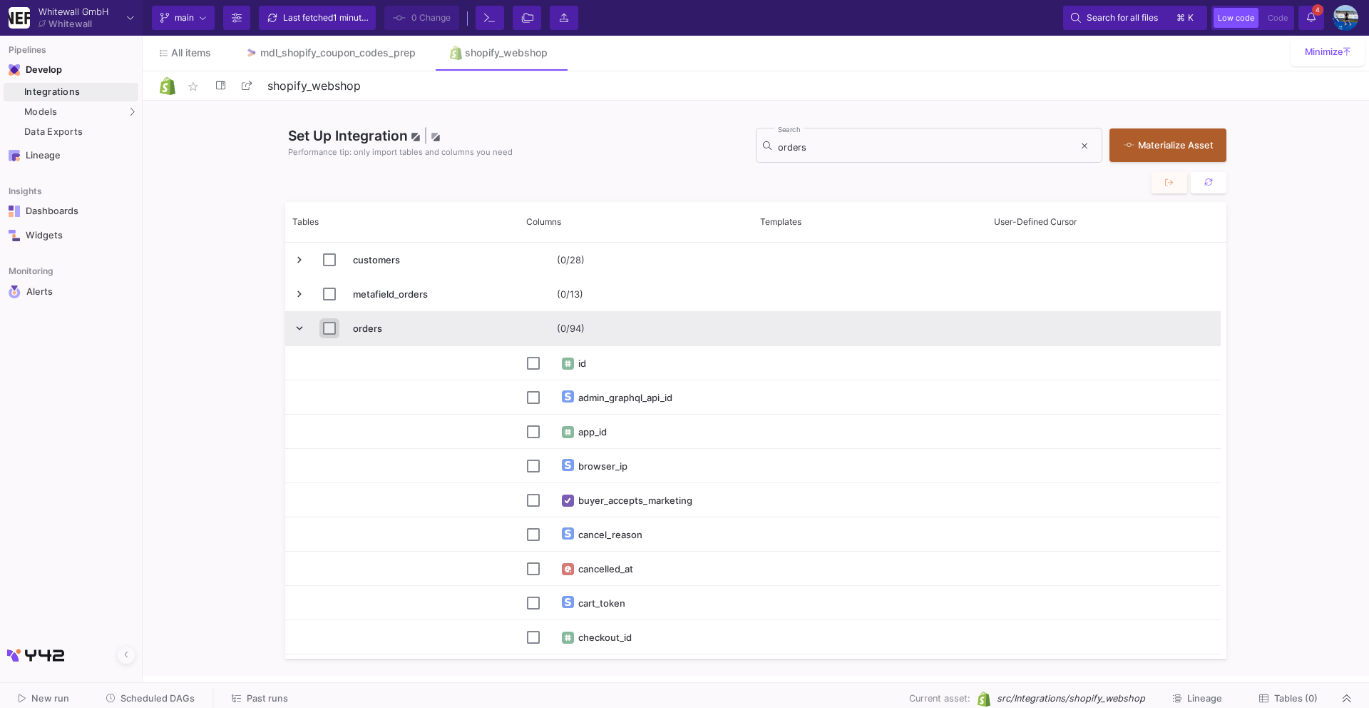
checkbox input "true"
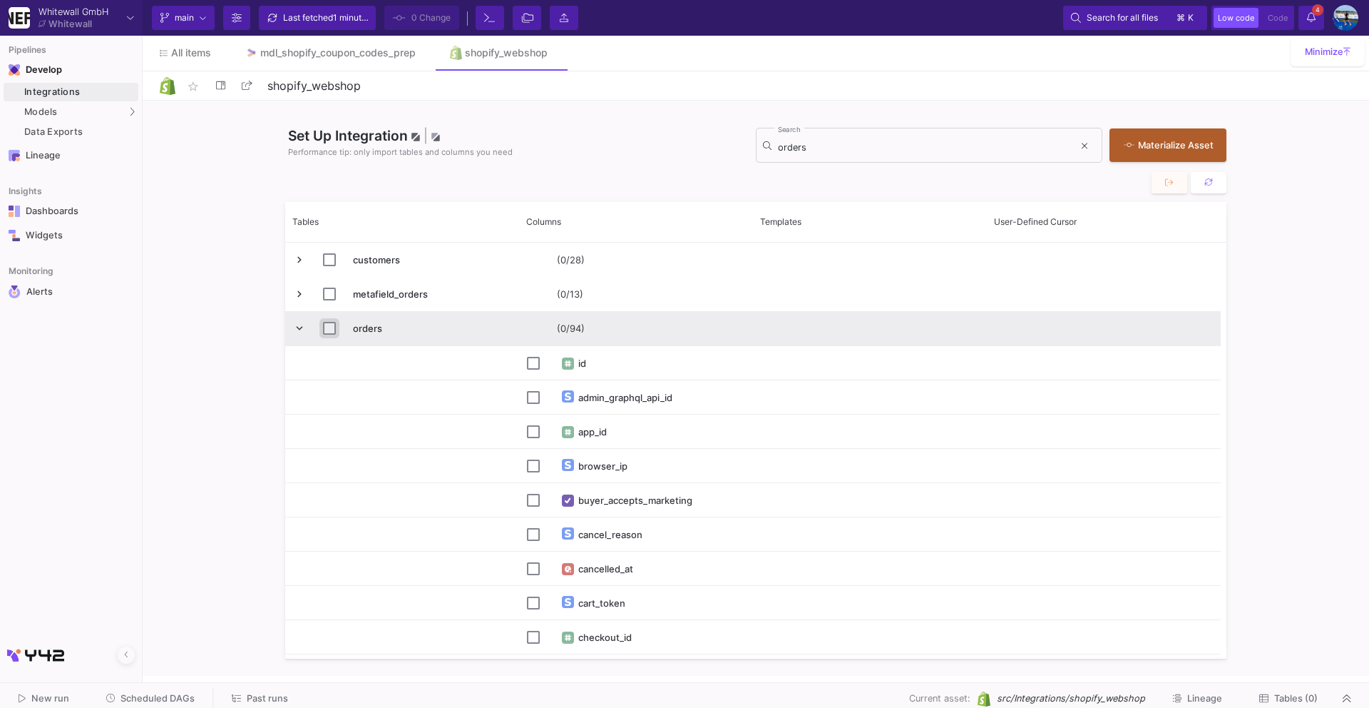
checkbox input "true"
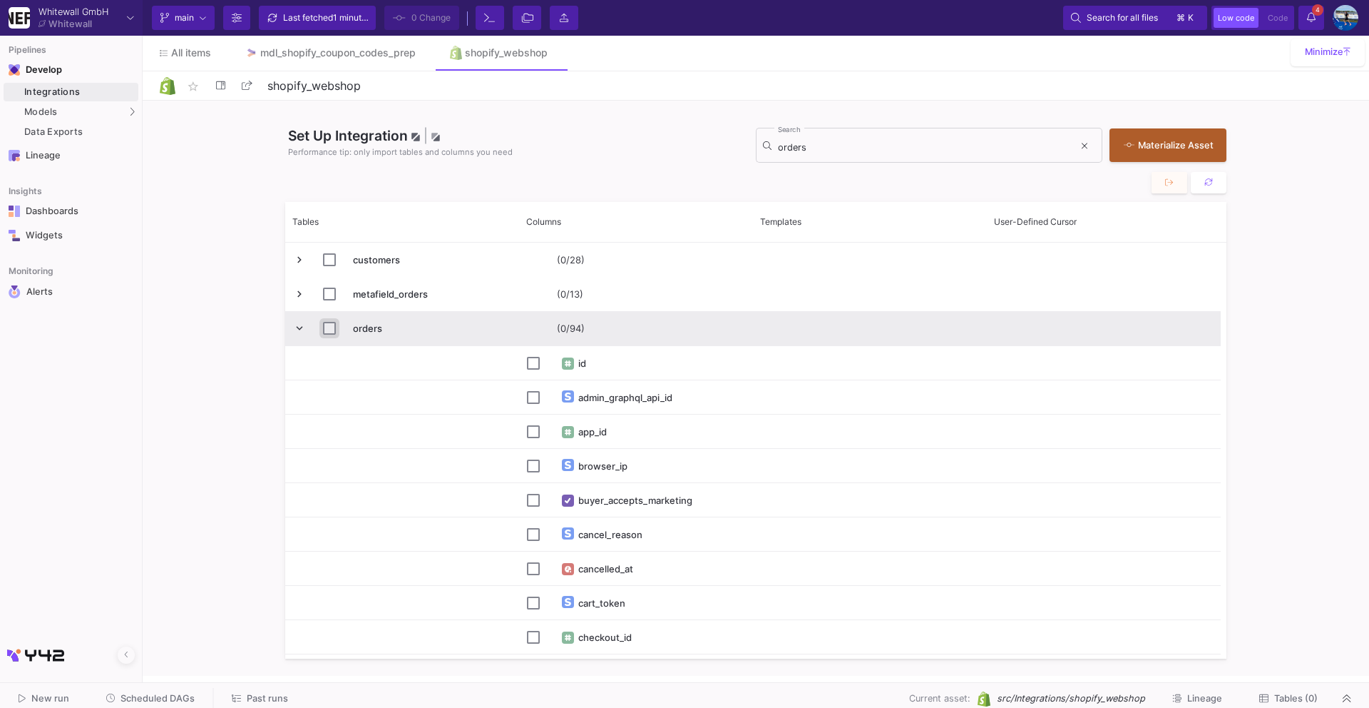
checkbox input "true"
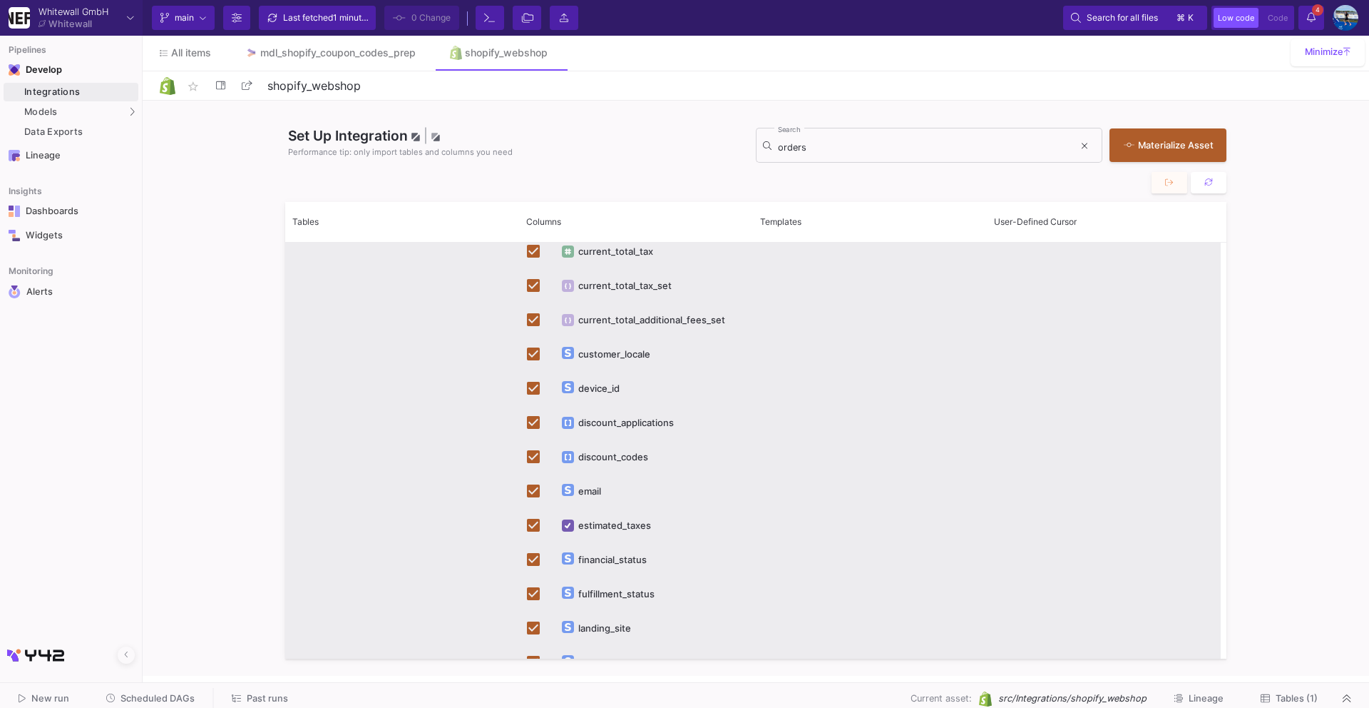
scroll to position [0, 0]
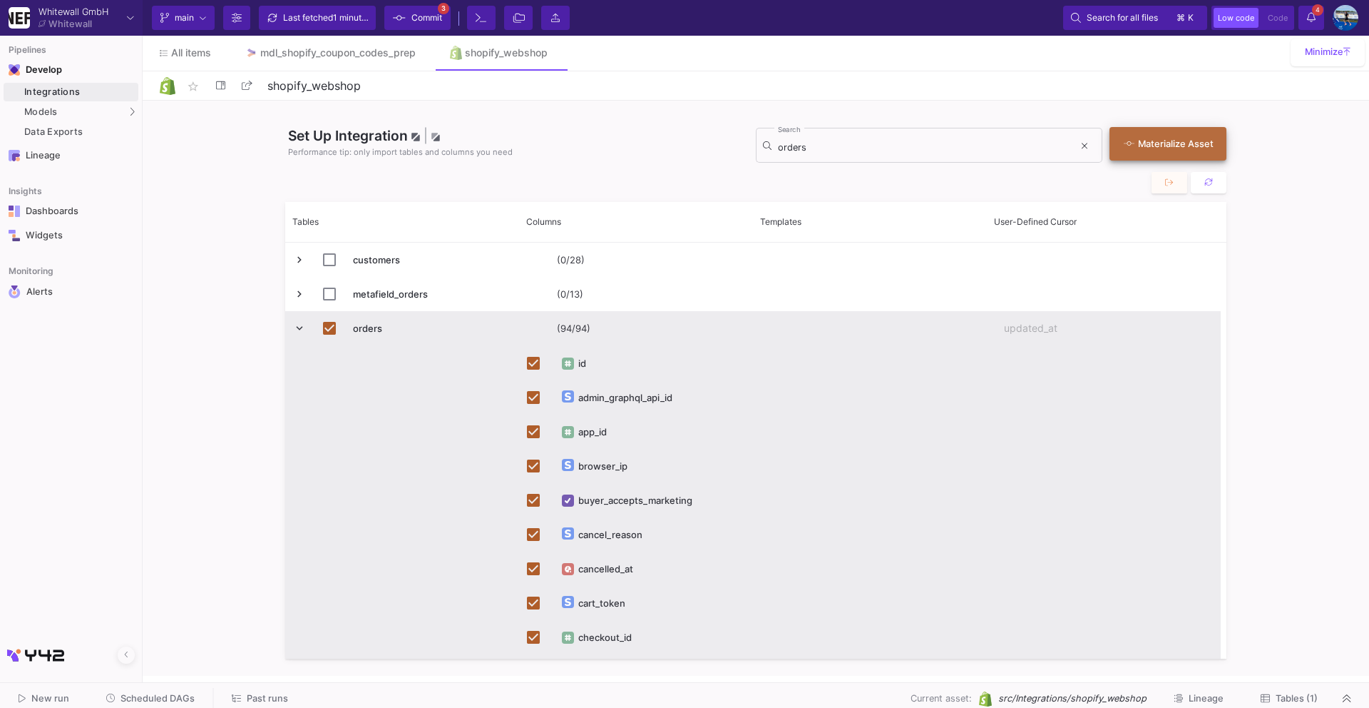
click at [1146, 137] on div "Materialize Asset" at bounding box center [1164, 144] width 81 height 14
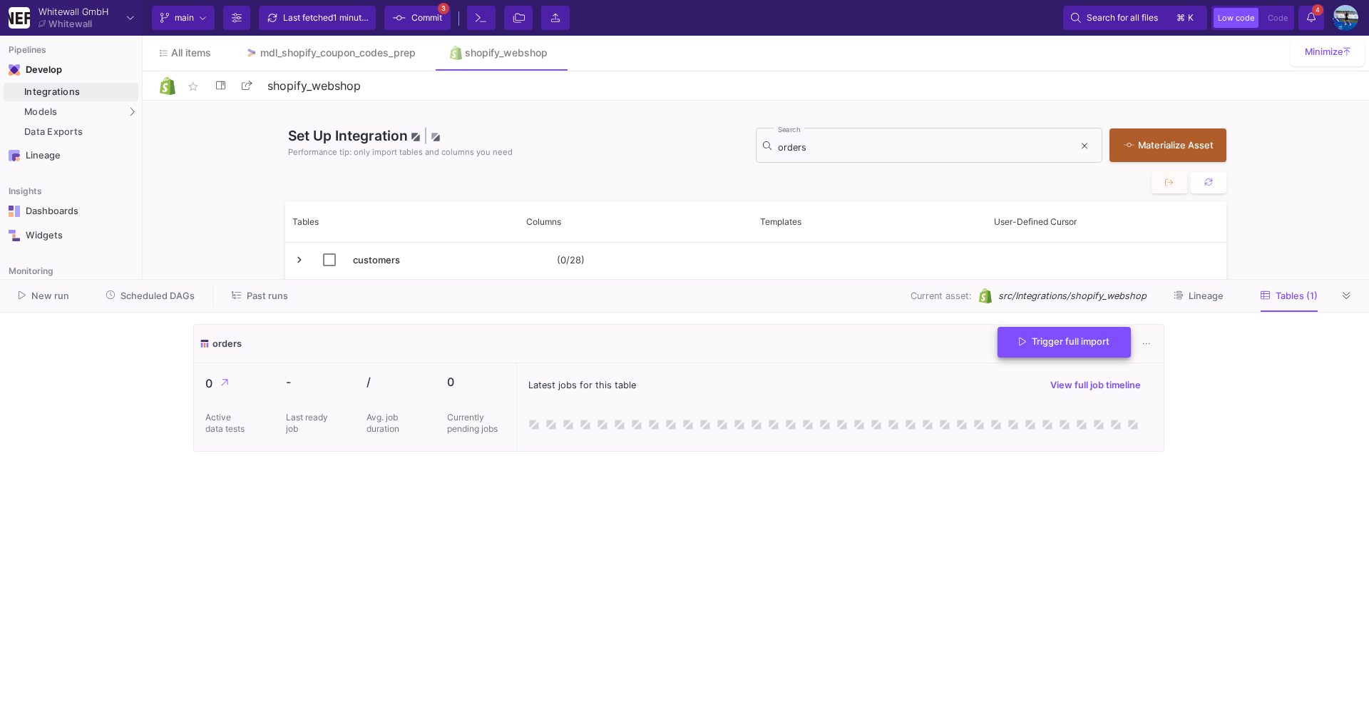
click at [1065, 342] on span "Trigger full import" at bounding box center [1064, 341] width 91 height 11
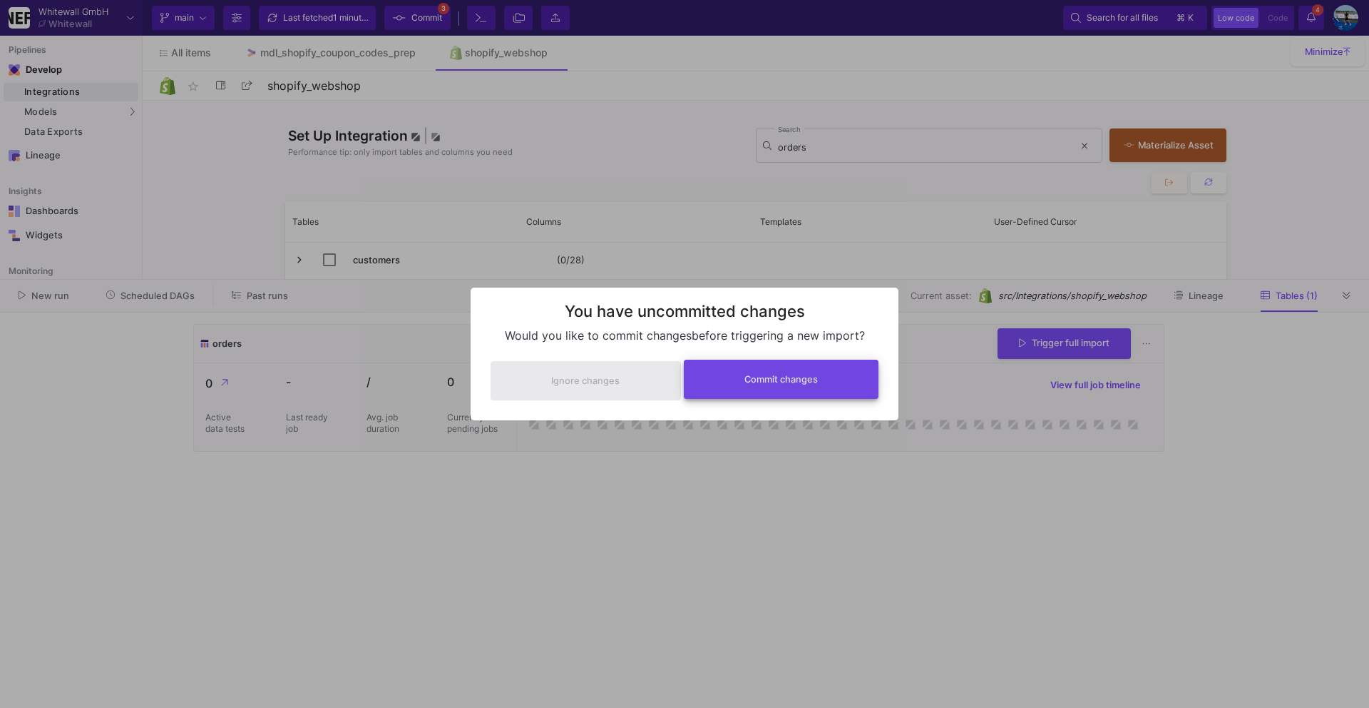
click at [822, 371] on button "Commit changes" at bounding box center [781, 378] width 195 height 39
